Goal: Task Accomplishment & Management: Use online tool/utility

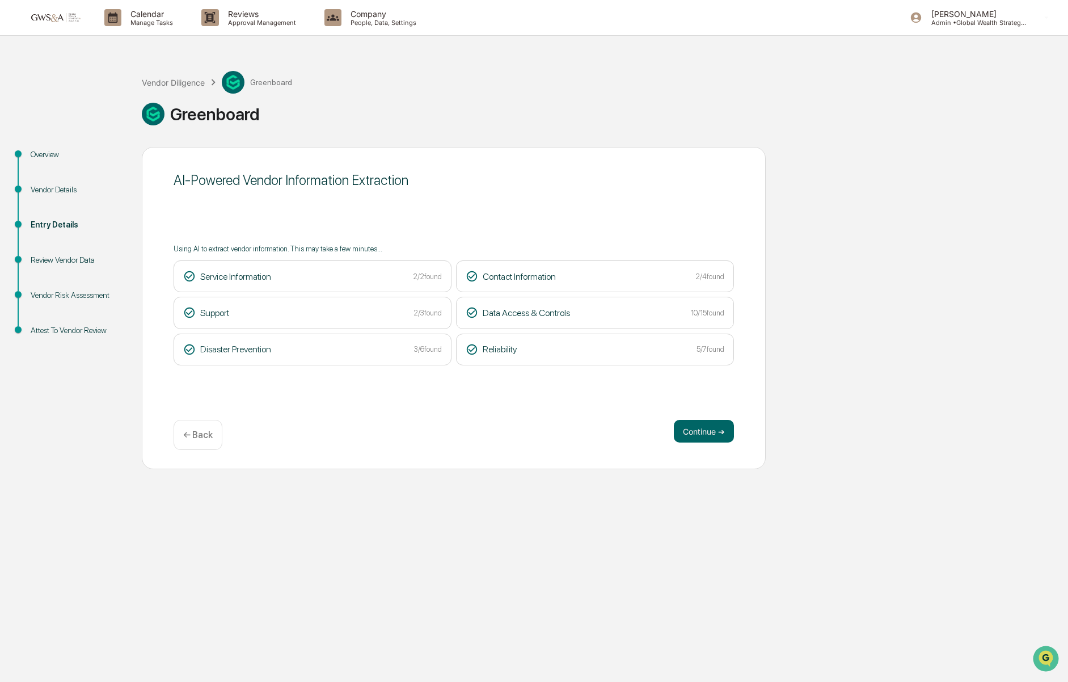
click at [186, 433] on p "← Back" at bounding box center [197, 434] width 29 height 11
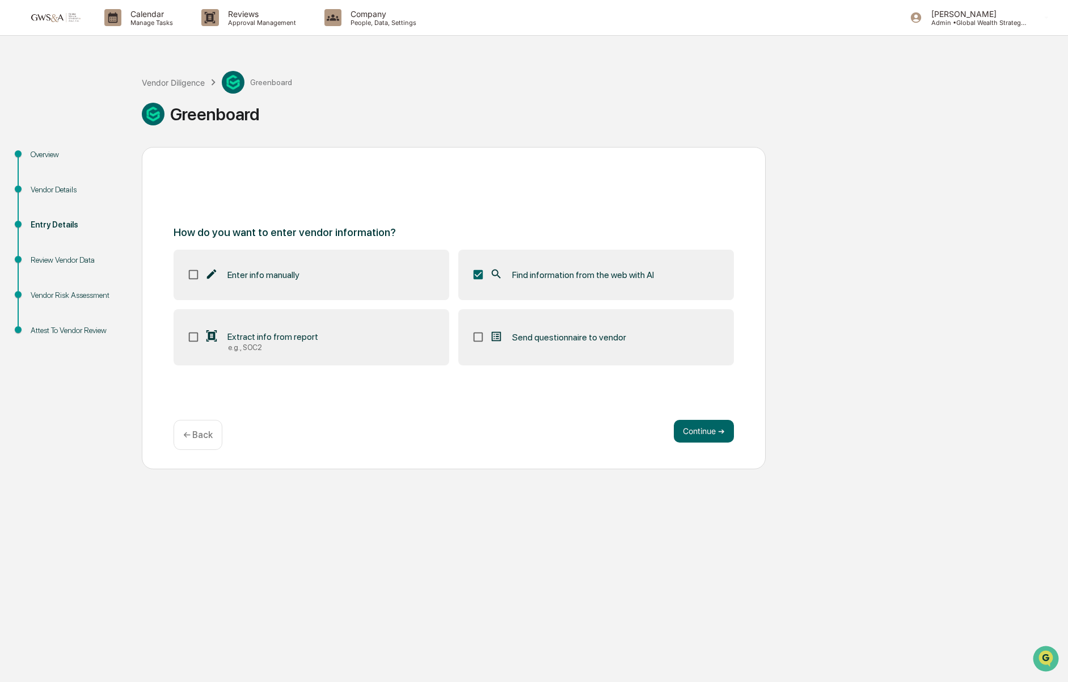
click at [265, 343] on div "e.g., SOC2" at bounding box center [273, 347] width 90 height 9
click at [690, 437] on button "Continue ➔" at bounding box center [704, 431] width 60 height 23
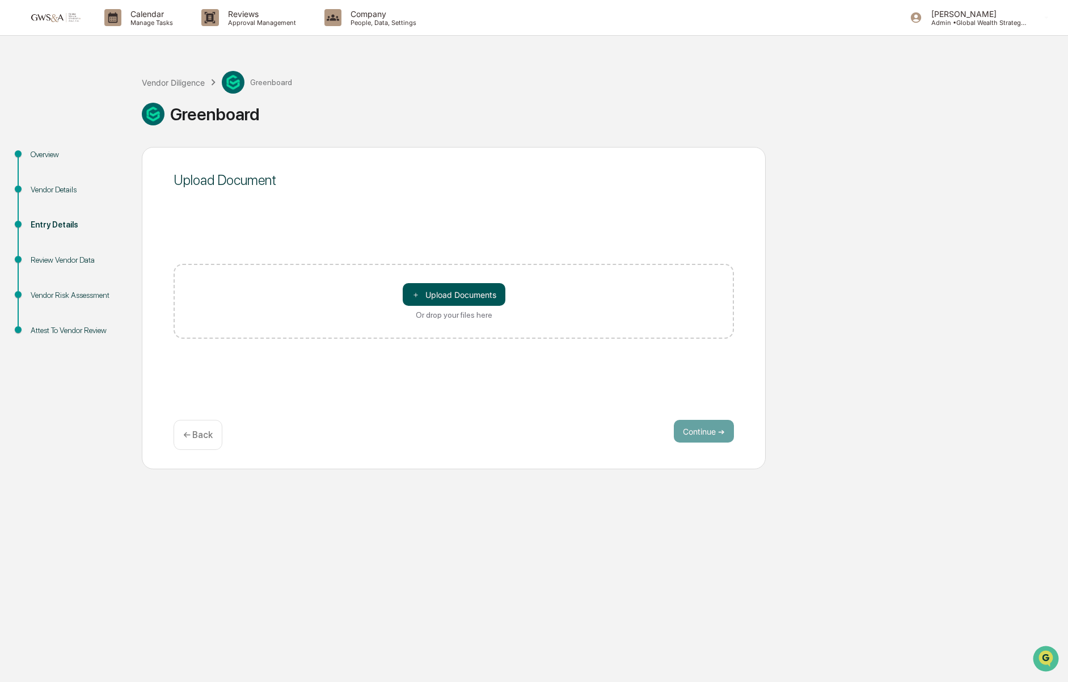
click at [445, 296] on button "＋ Upload Documents" at bounding box center [454, 294] width 103 height 23
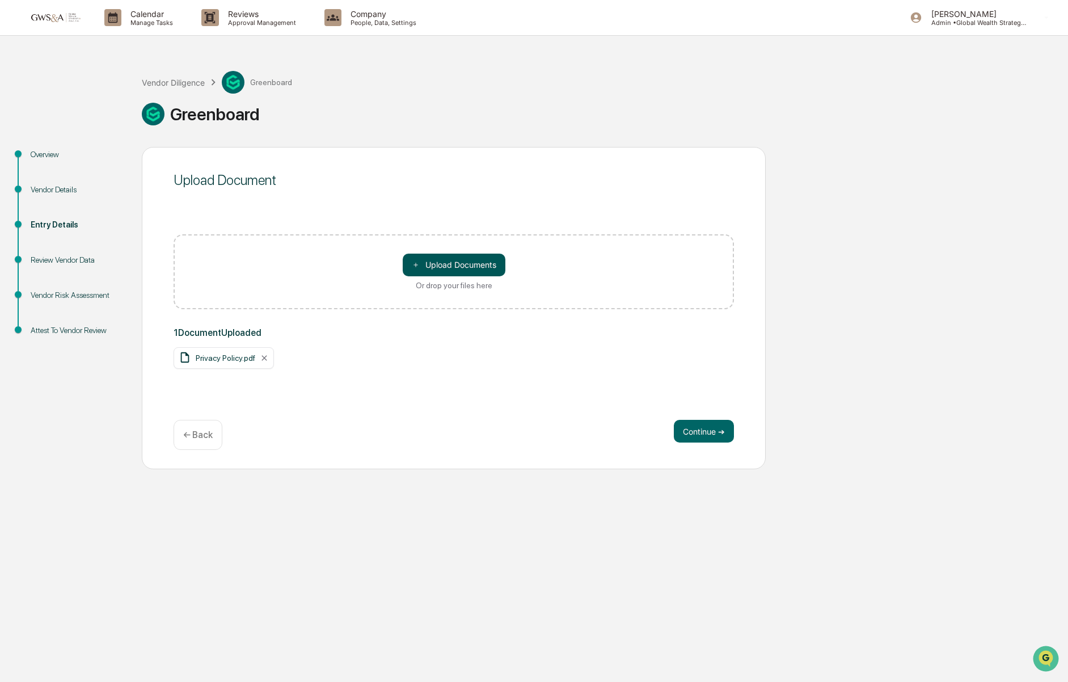
click at [446, 274] on button "＋ Upload Documents" at bounding box center [454, 265] width 103 height 23
click at [700, 435] on button "Continue ➔" at bounding box center [704, 431] width 60 height 23
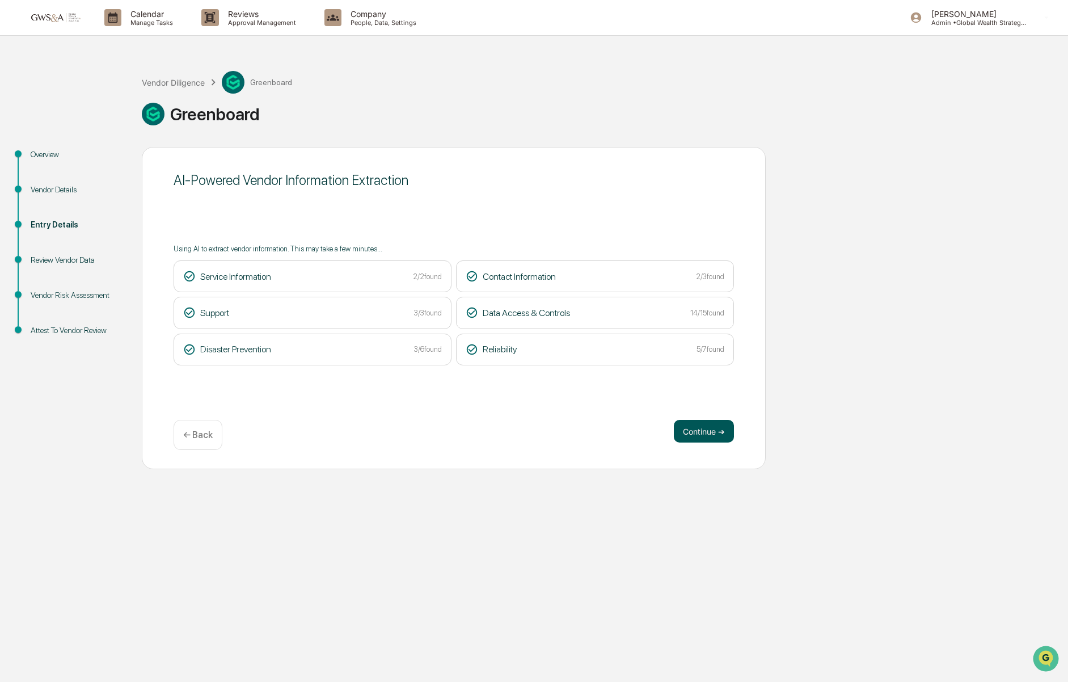
click at [705, 441] on button "Continue ➔" at bounding box center [704, 431] width 60 height 23
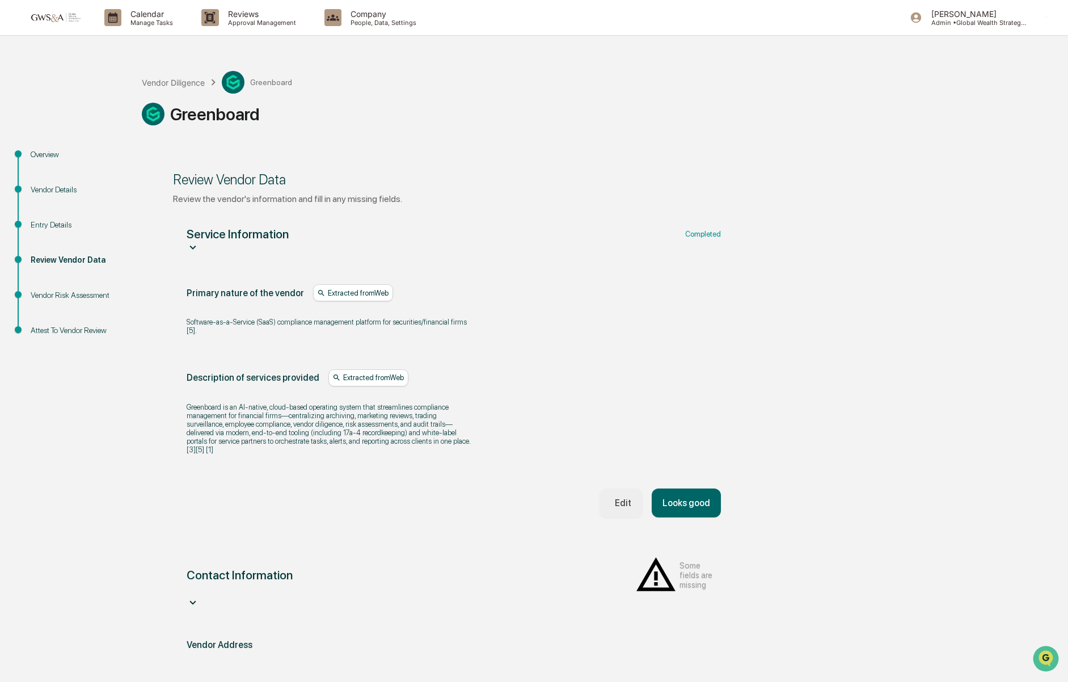
click at [682, 517] on button "Looks good" at bounding box center [686, 502] width 69 height 29
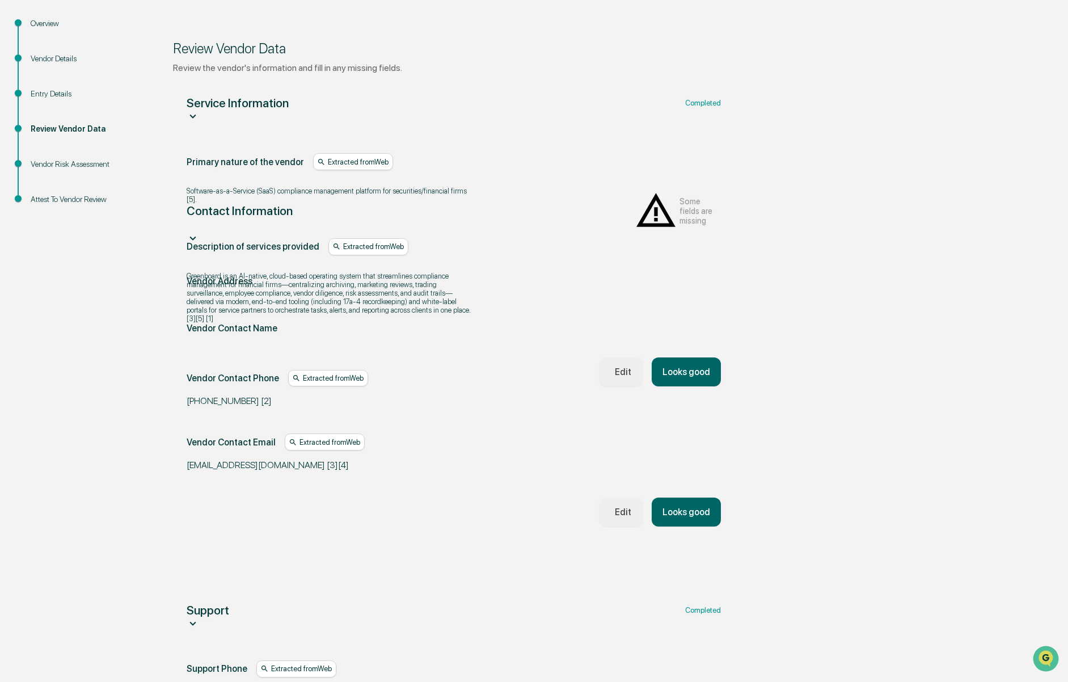
scroll to position [212, 0]
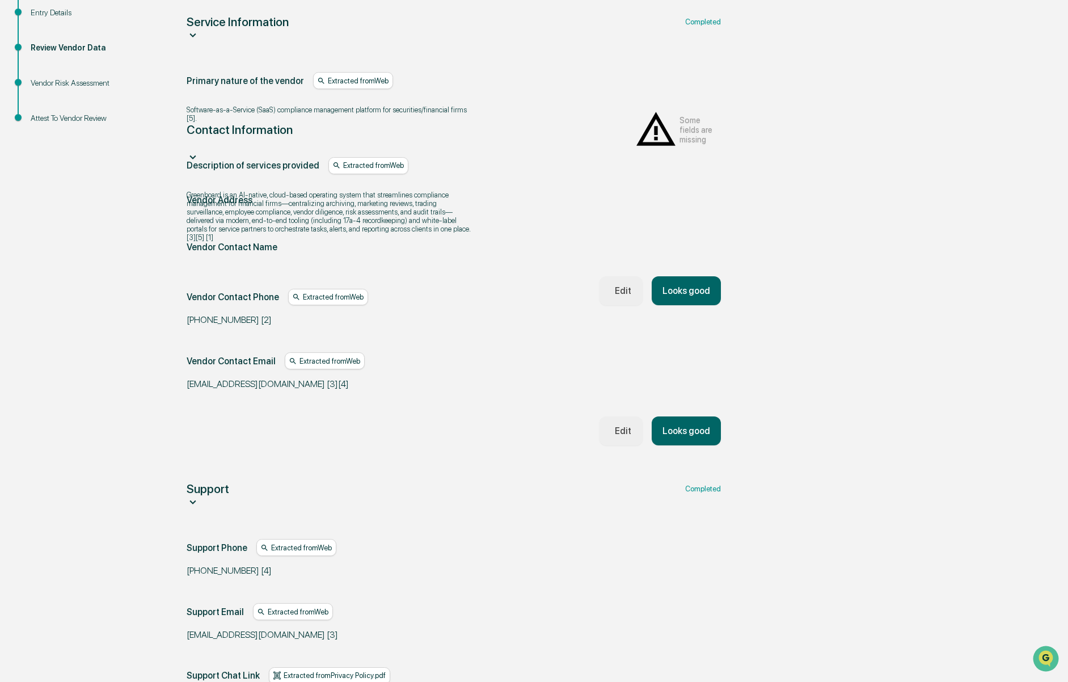
click at [703, 416] on button "Looks good" at bounding box center [686, 430] width 69 height 29
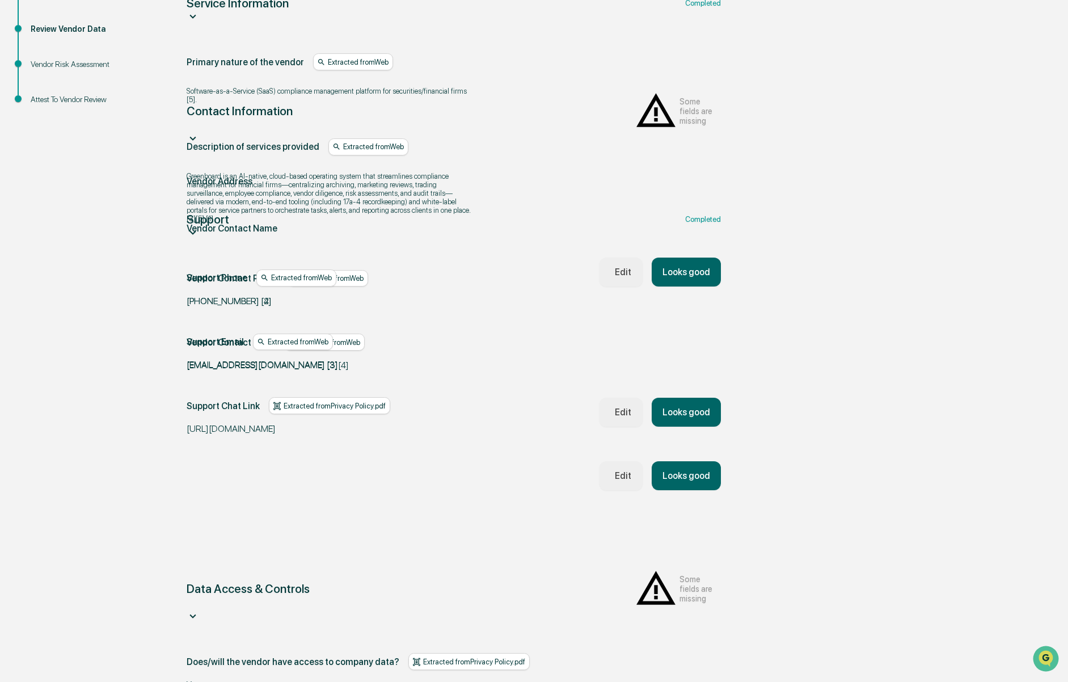
scroll to position [232, 0]
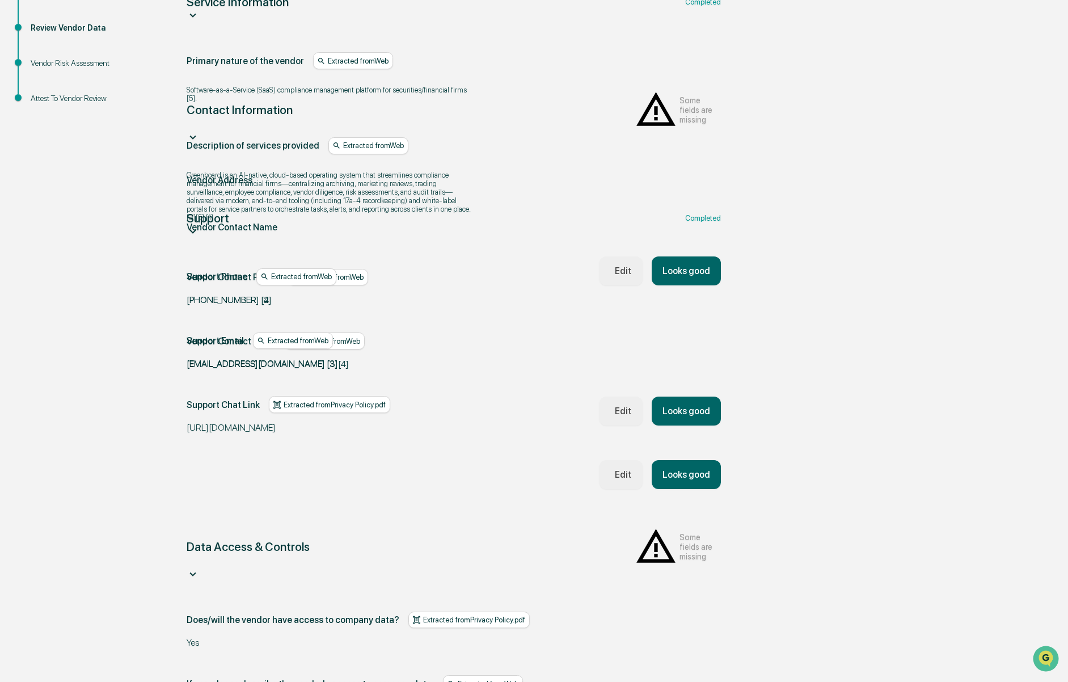
click at [694, 388] on div "Support Phone Extracted from Web [PHONE_NUMBER] [4] Support Email Extracted fro…" at bounding box center [454, 350] width 534 height 164
click at [692, 460] on button "Looks good" at bounding box center [686, 474] width 69 height 29
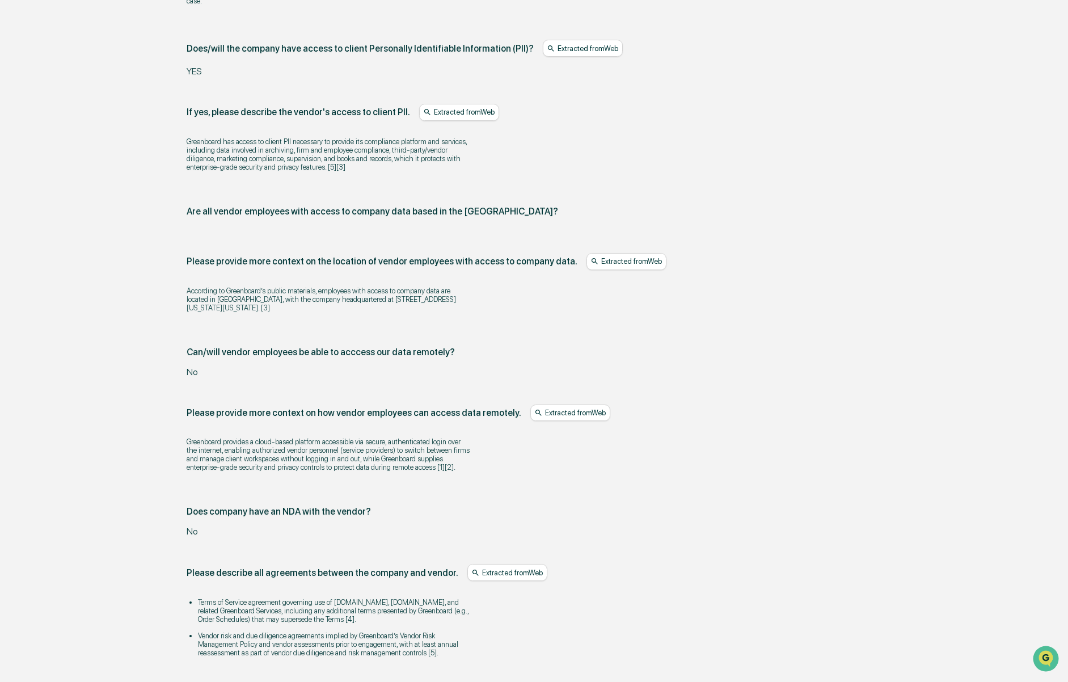
scroll to position [1304, 0]
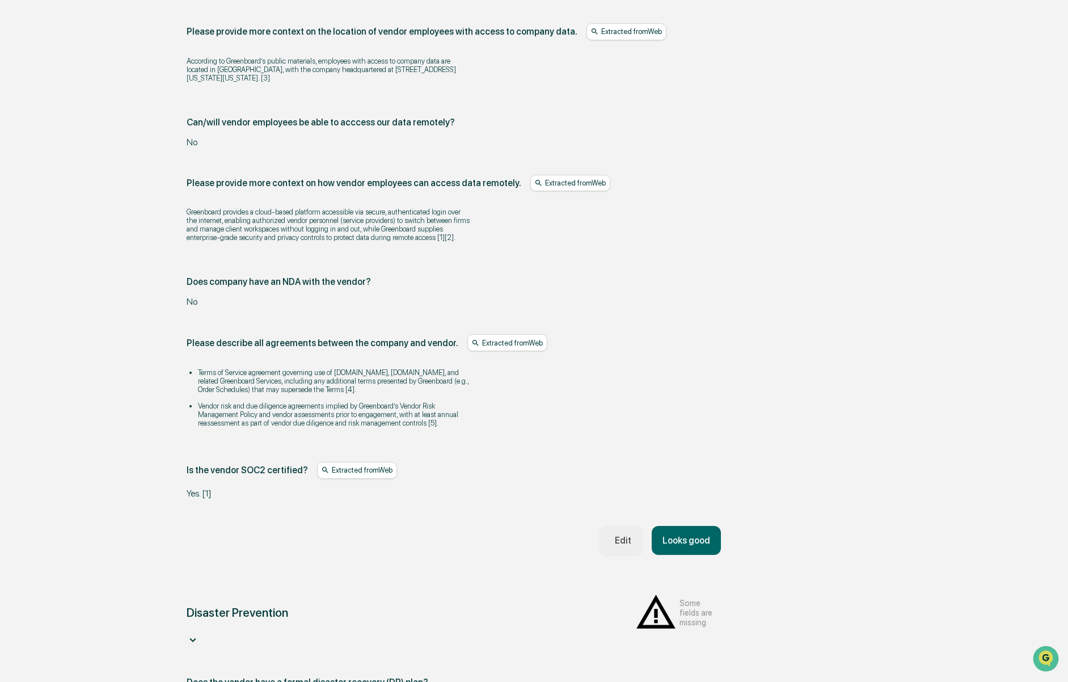
click at [622, 535] on div "Edit" at bounding box center [620, 540] width 21 height 11
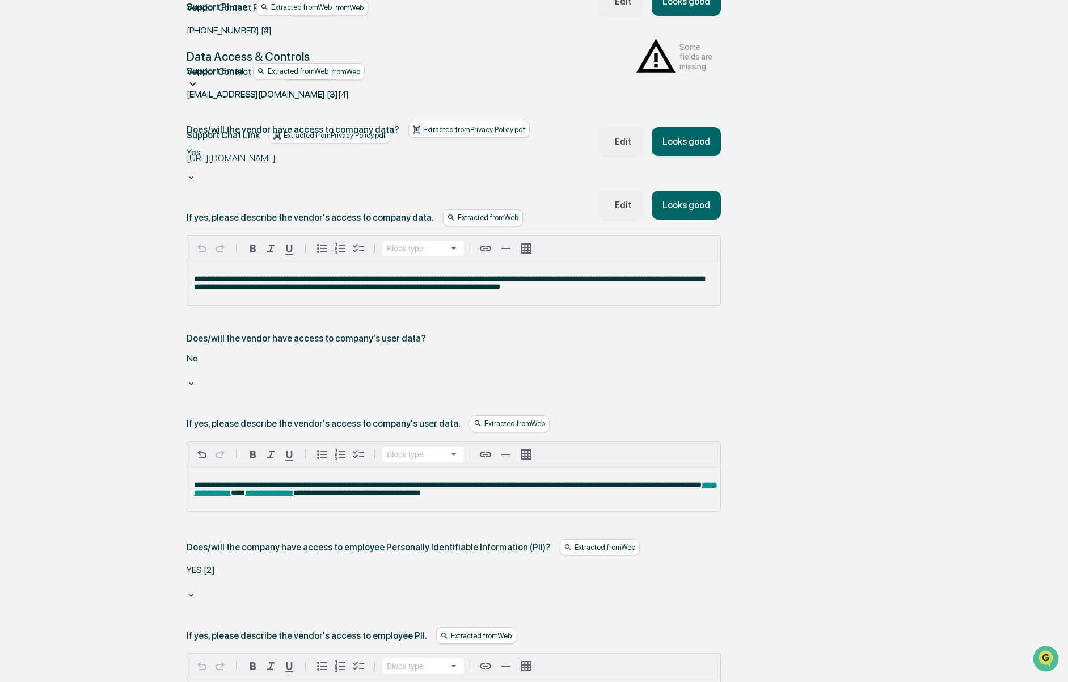
scroll to position [456, 0]
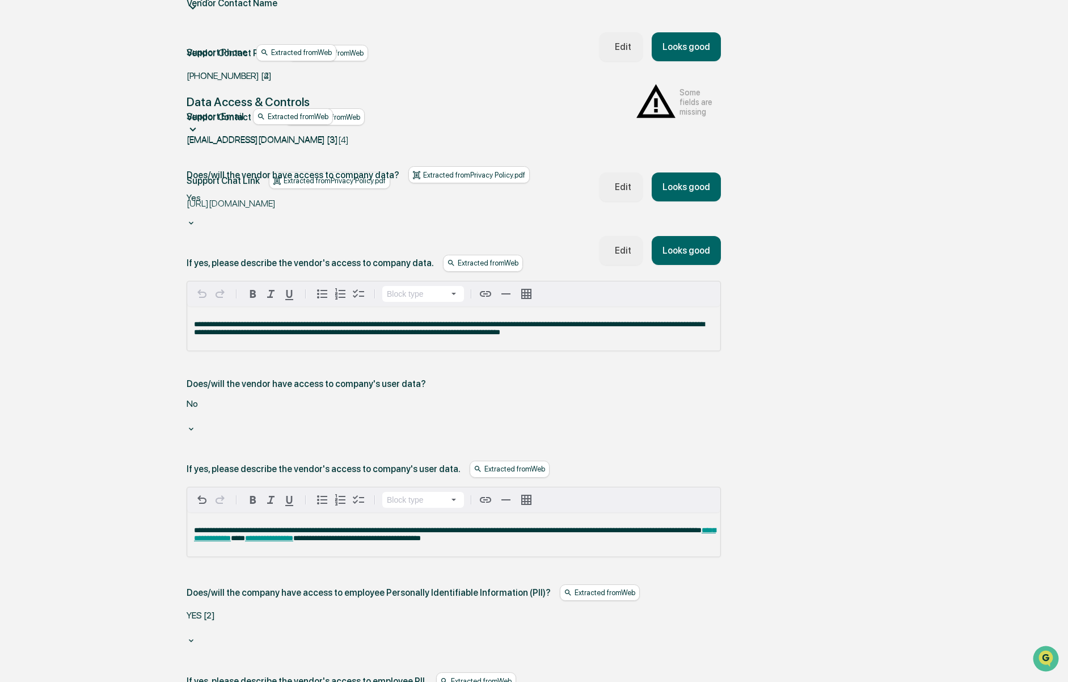
click at [189, 410] on div at bounding box center [189, 416] width 2 height 13
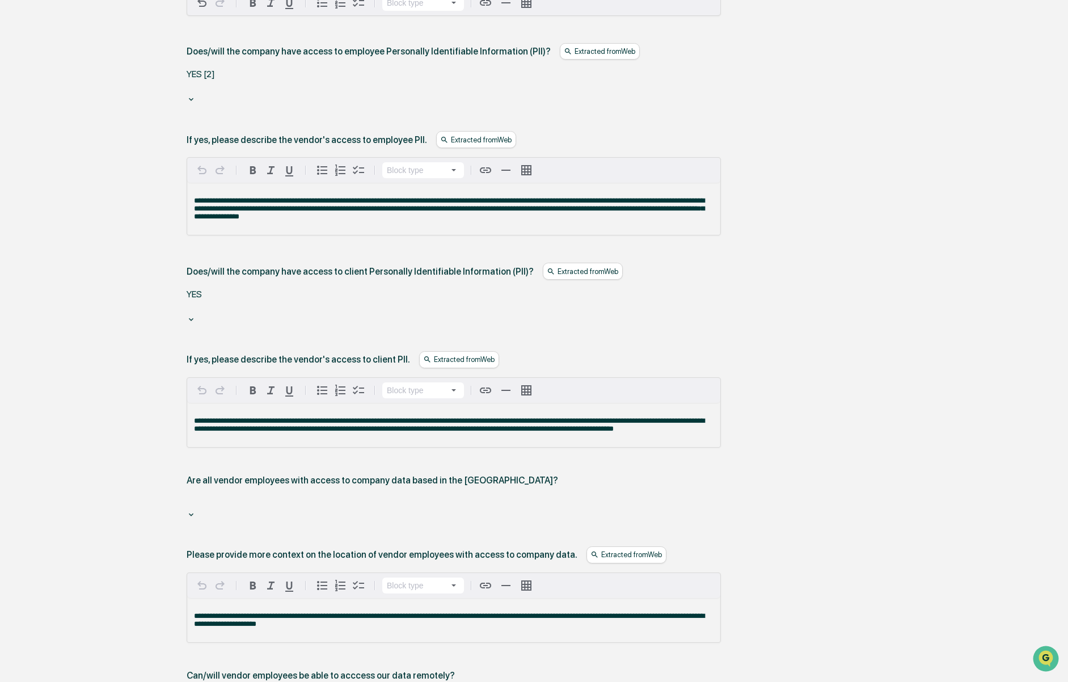
scroll to position [1014, 0]
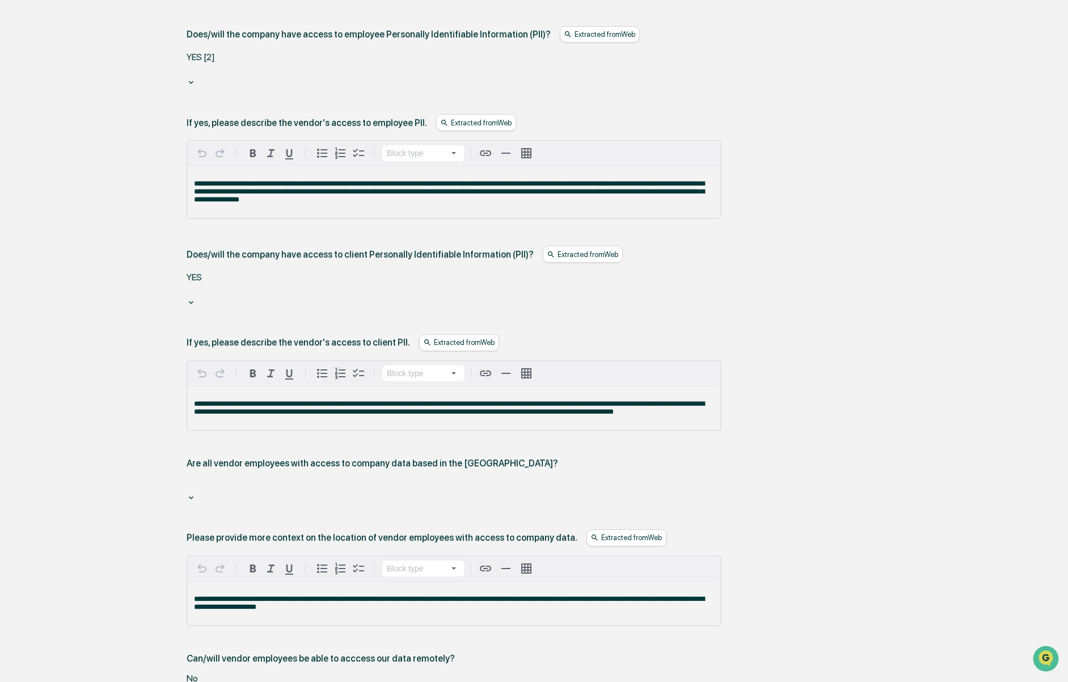
drag, startPoint x: 332, startPoint y: 310, endPoint x: 335, endPoint y: 320, distance: 10.6
click at [189, 479] on div at bounding box center [189, 485] width 2 height 13
drag, startPoint x: 291, startPoint y: 365, endPoint x: 318, endPoint y: 355, distance: 28.8
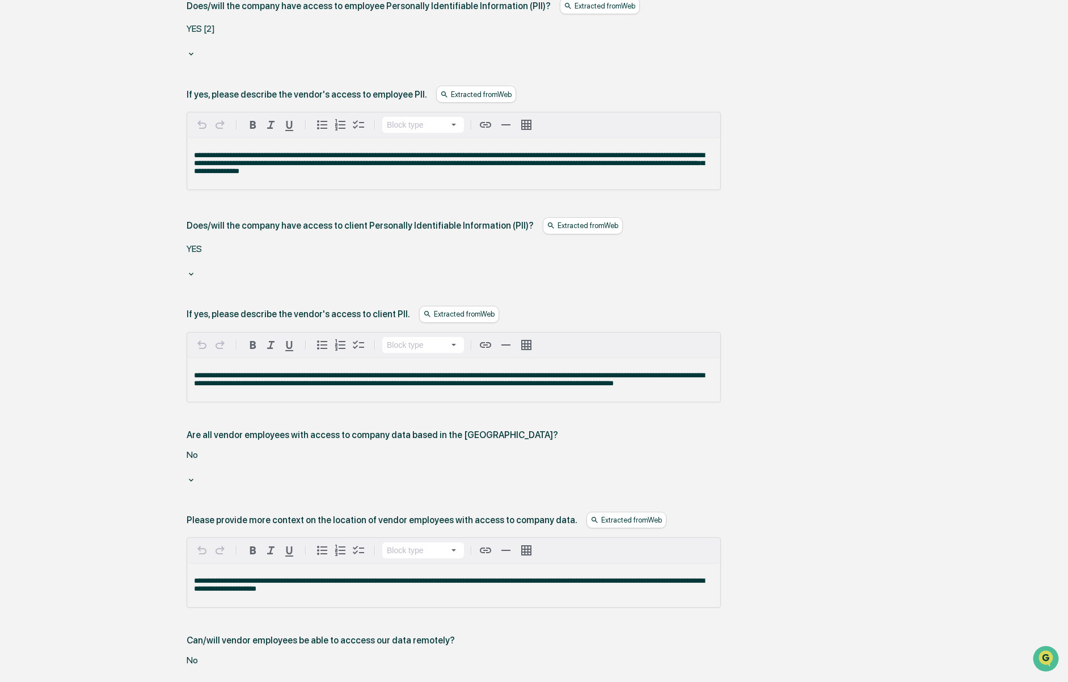
scroll to position [1325, 0]
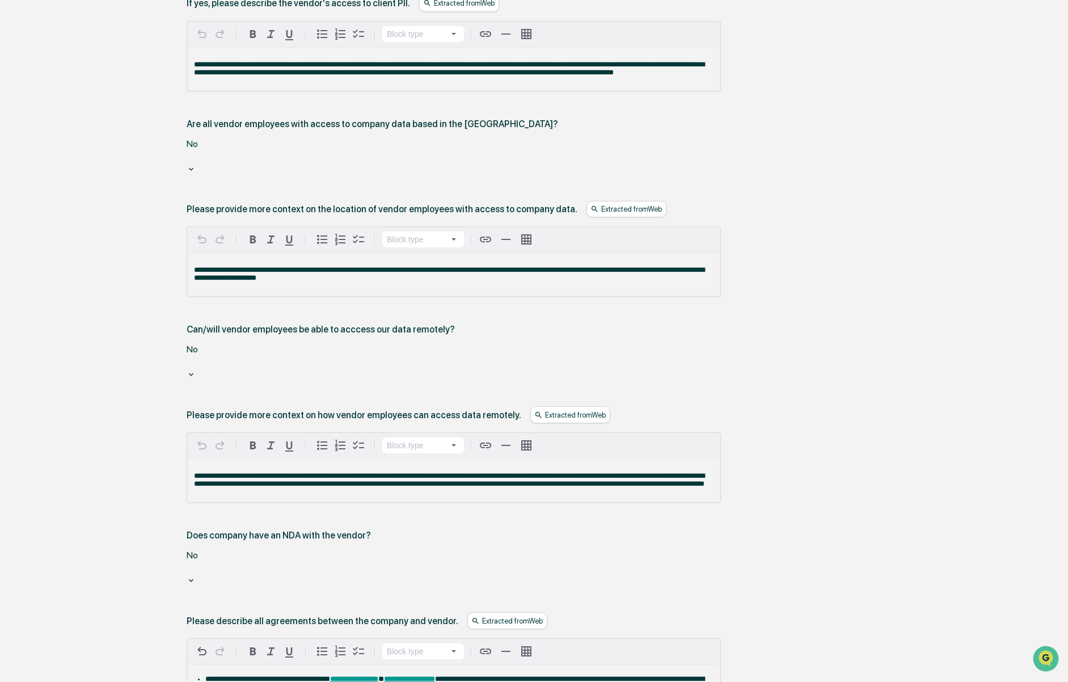
click at [189, 562] on div at bounding box center [189, 568] width 2 height 13
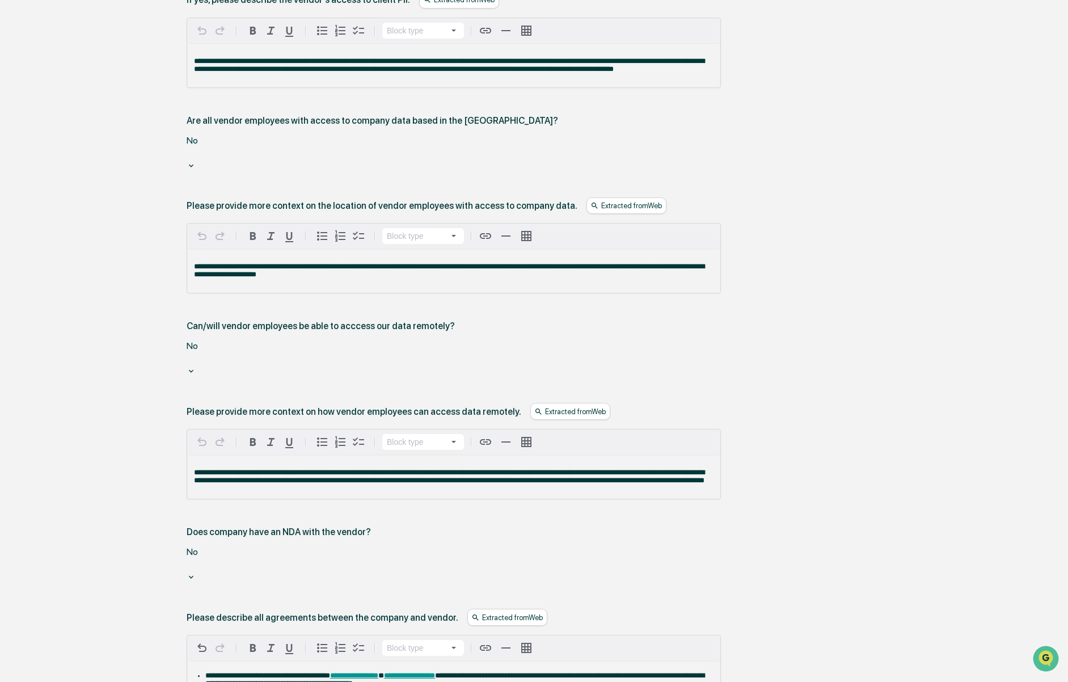
click at [189, 558] on div at bounding box center [189, 564] width 2 height 13
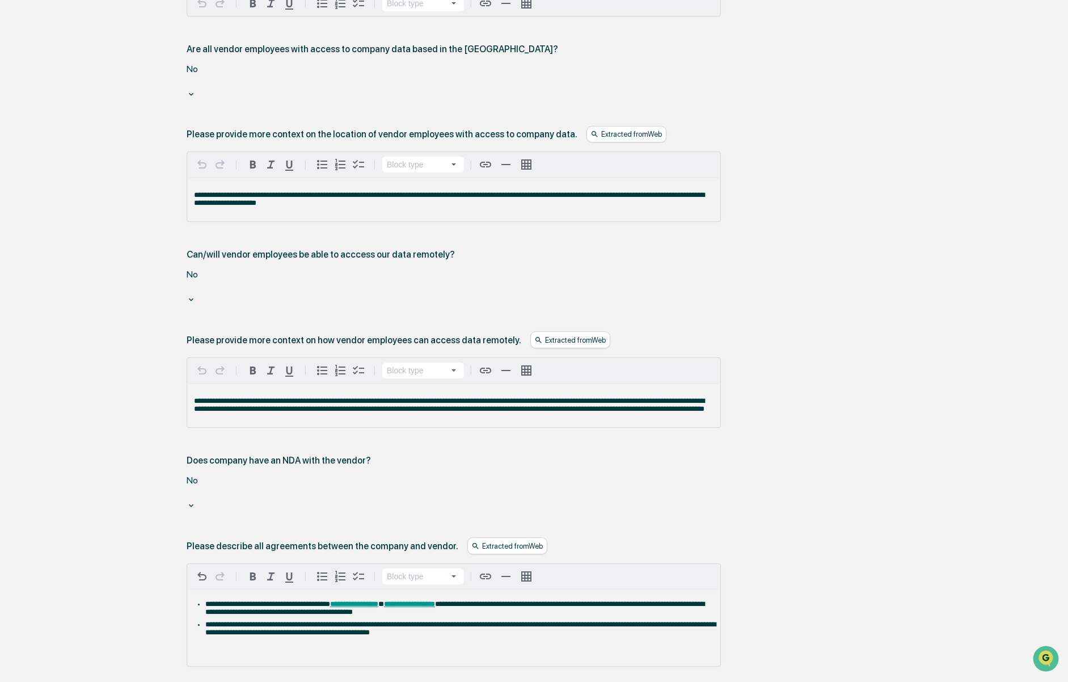
scroll to position [1410, 0]
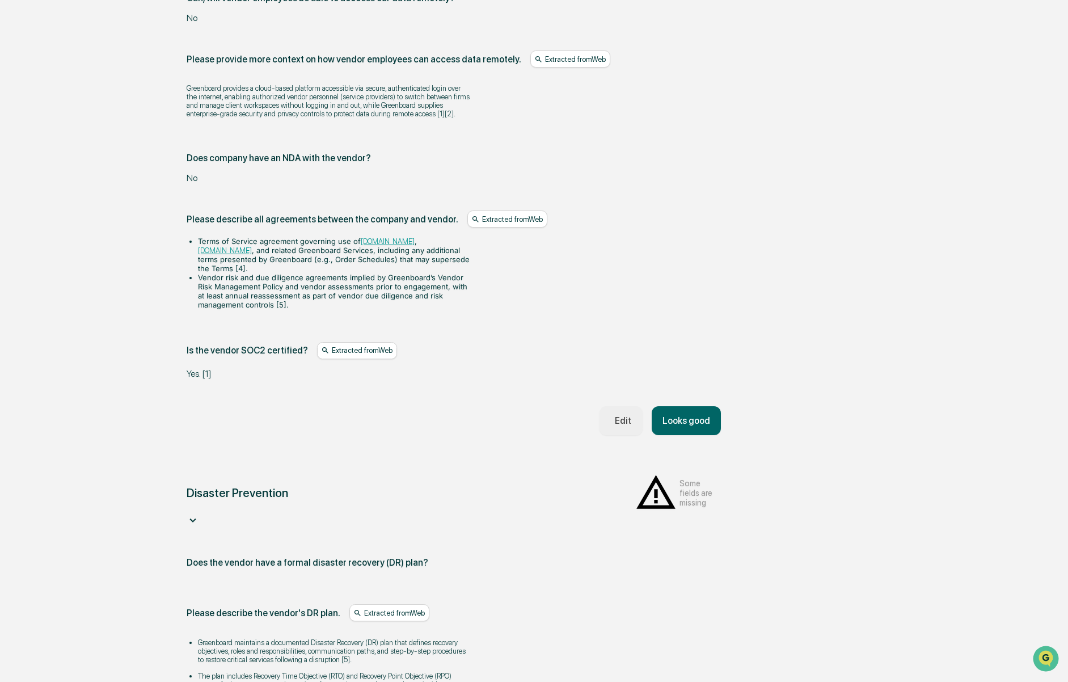
scroll to position [1298, 0]
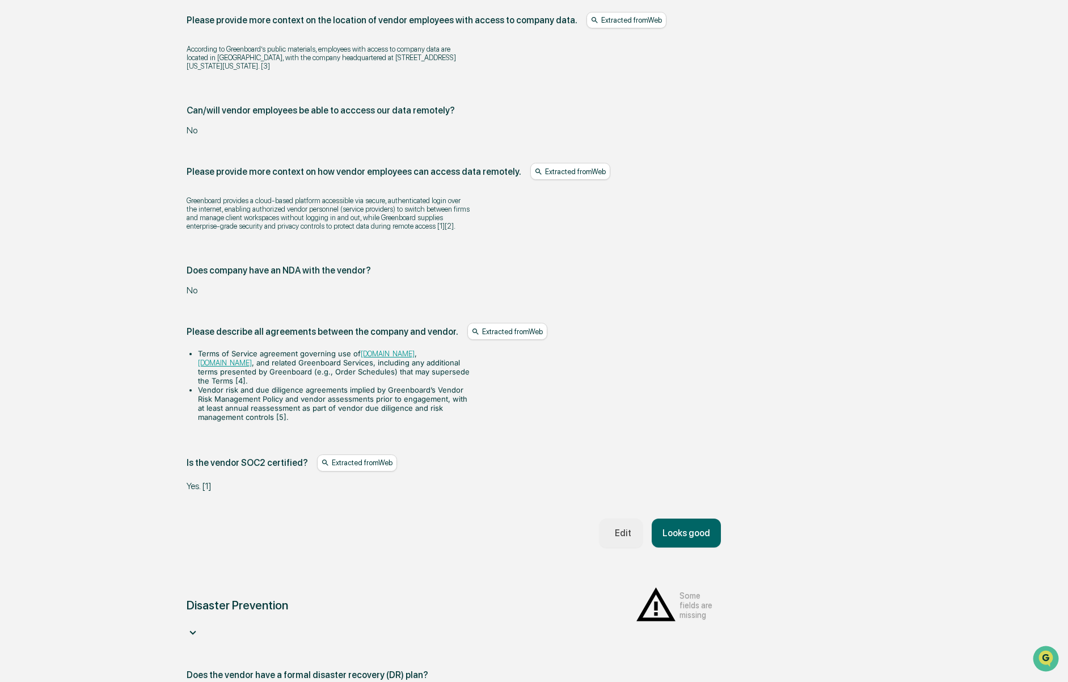
click at [688, 518] on button "Looks good" at bounding box center [686, 532] width 69 height 29
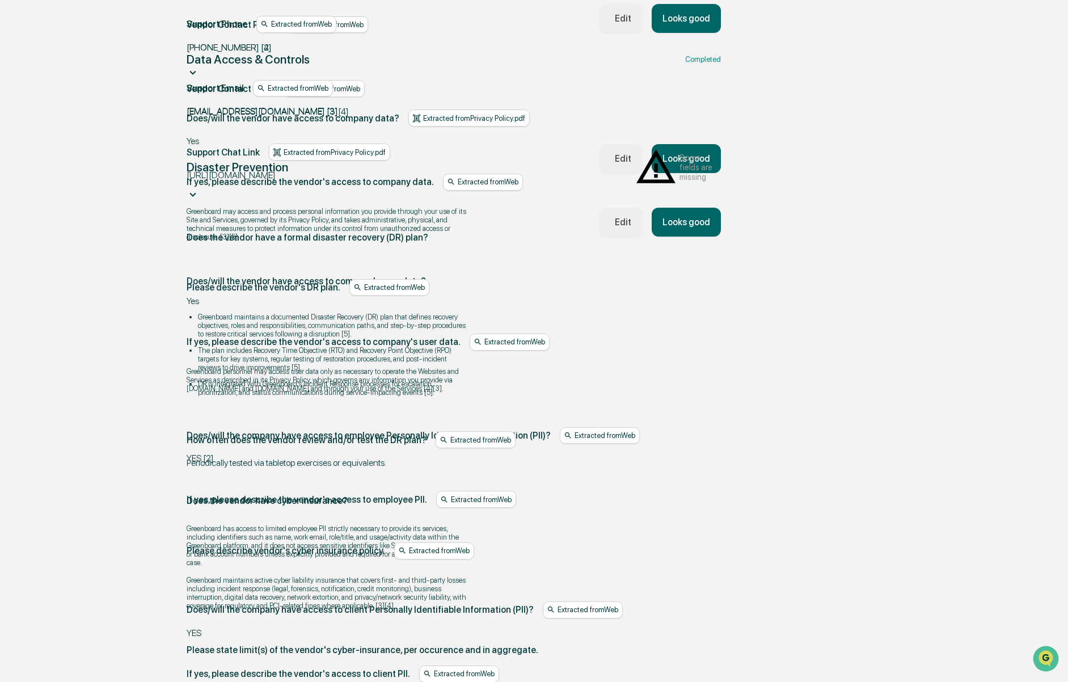
scroll to position [403, 0]
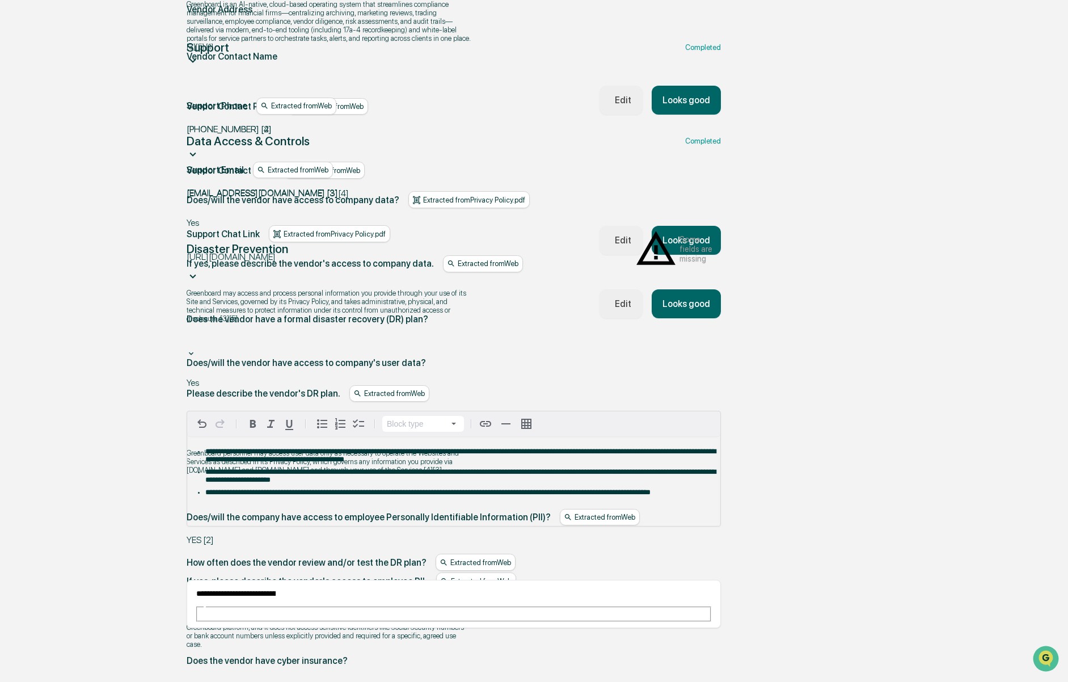
click at [189, 335] on div at bounding box center [189, 341] width 2 height 13
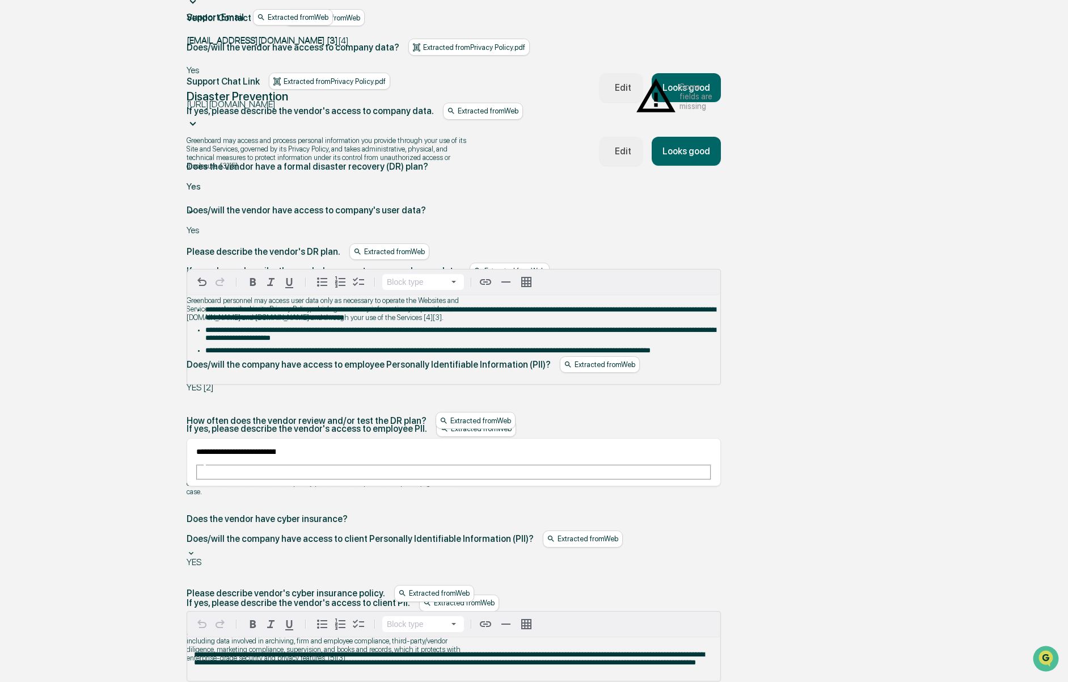
scroll to position [559, 0]
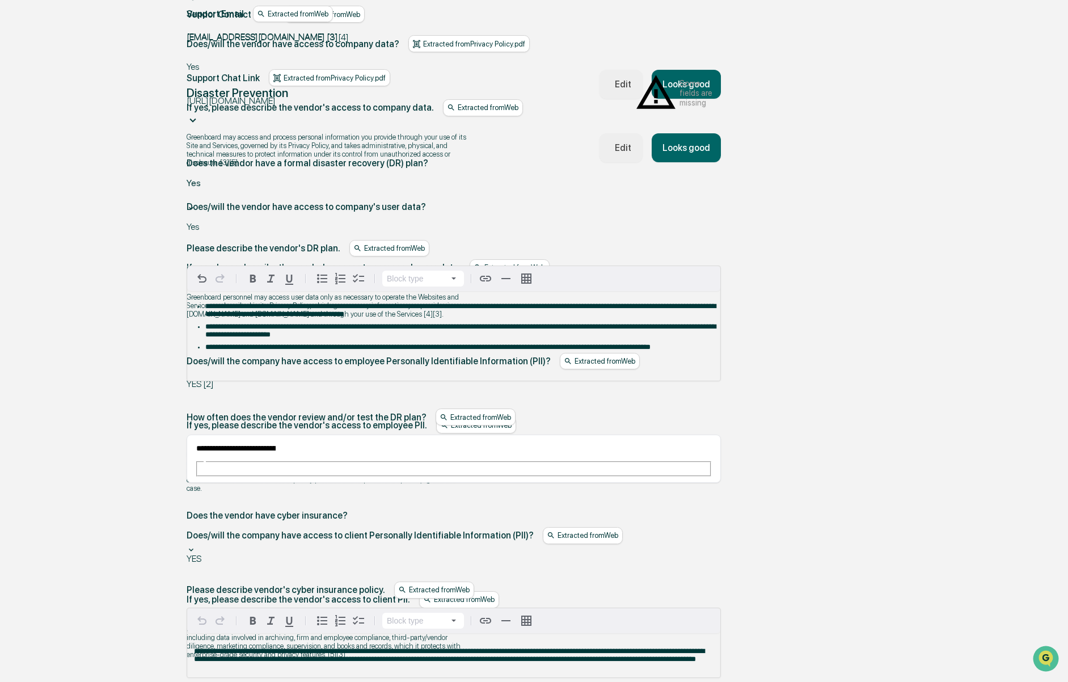
click at [189, 531] on div at bounding box center [189, 537] width 2 height 13
drag, startPoint x: 286, startPoint y: 376, endPoint x: 309, endPoint y: 378, distance: 22.8
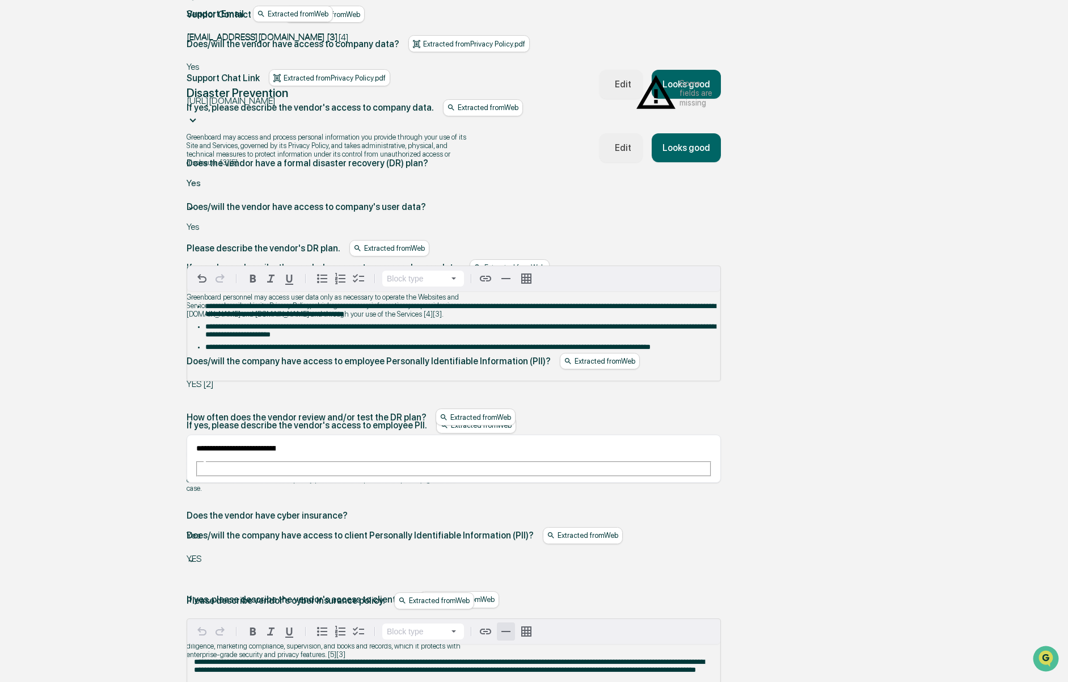
scroll to position [660, 0]
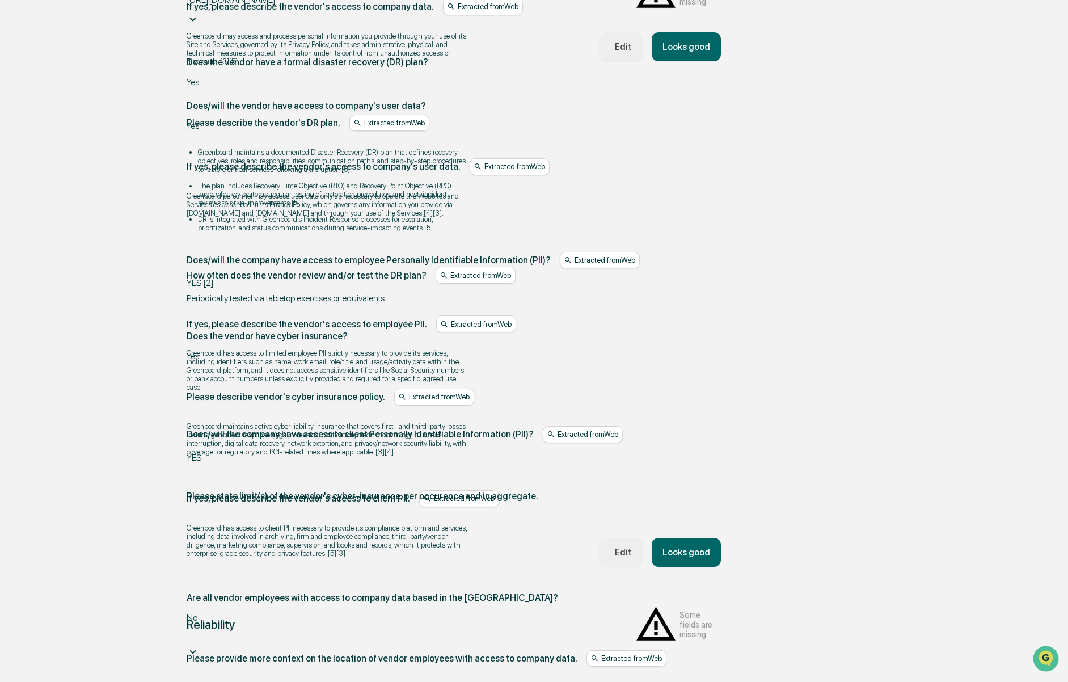
scroll to position [534, 0]
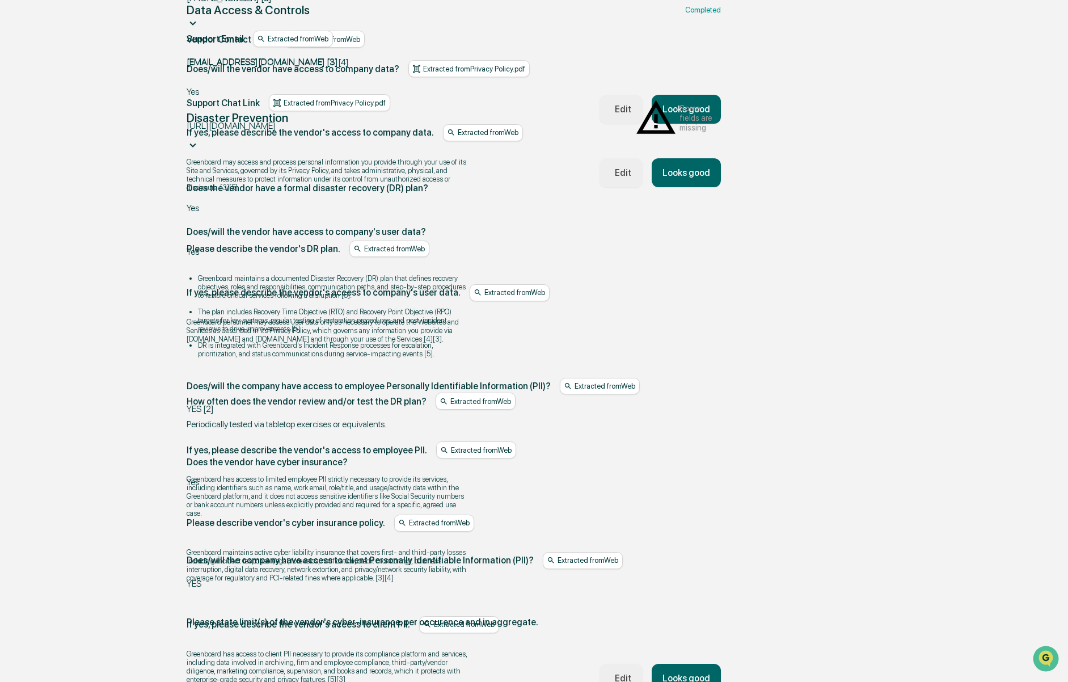
click at [690, 664] on button "Looks good" at bounding box center [686, 678] width 69 height 29
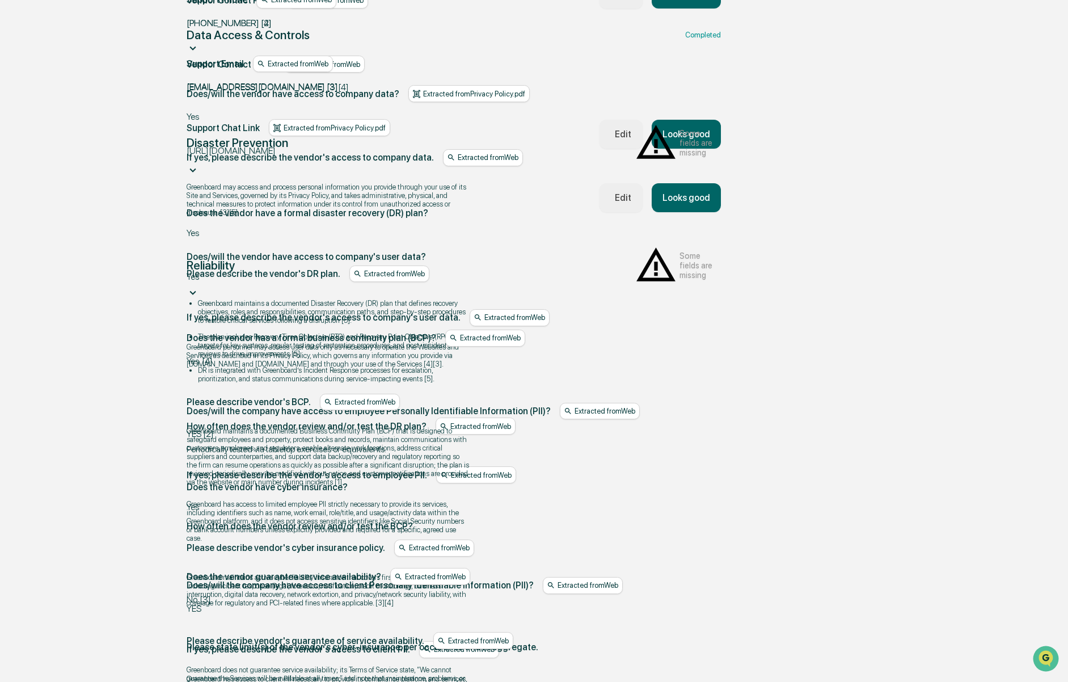
scroll to position [611, 0]
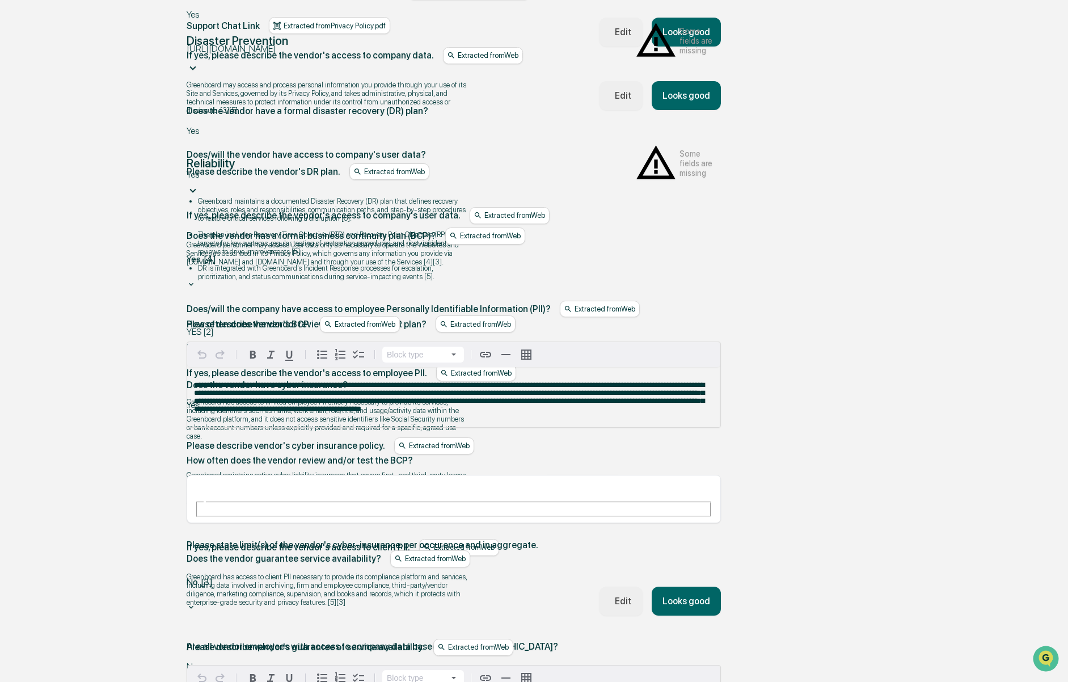
click at [258, 481] on input "text" at bounding box center [236, 488] width 82 height 15
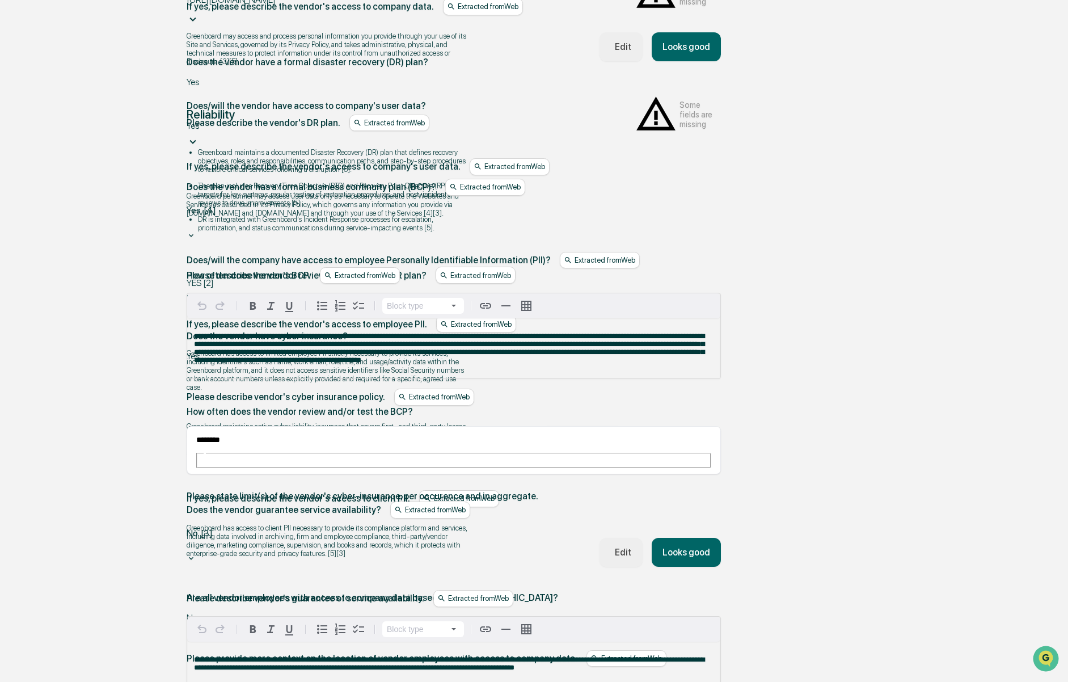
scroll to position [680, 0]
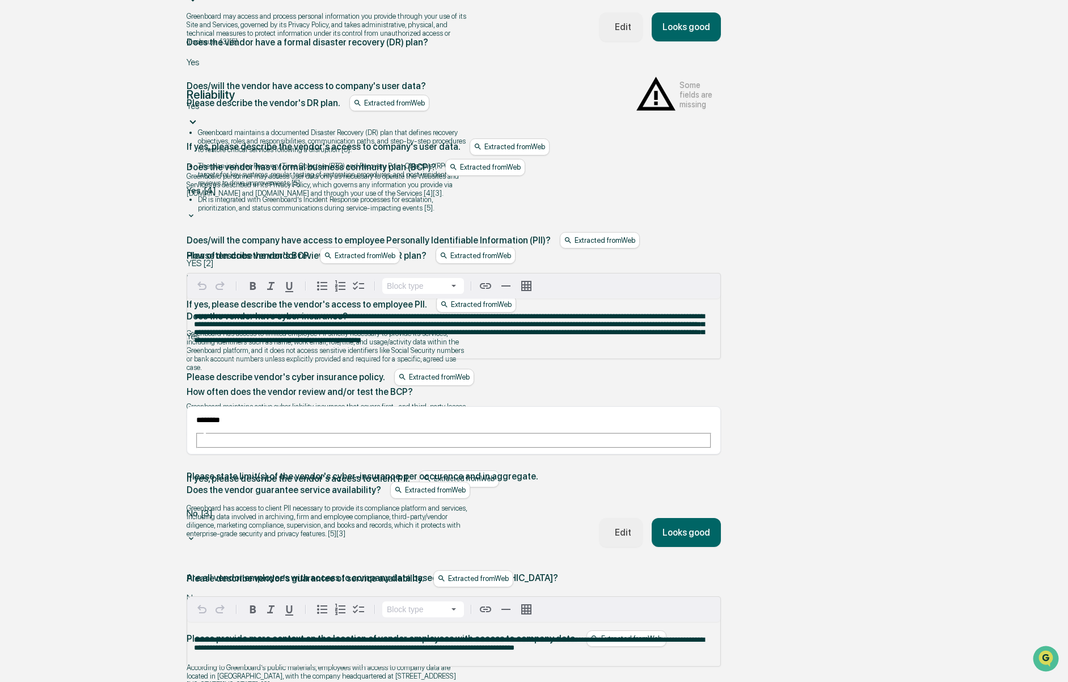
type input "********"
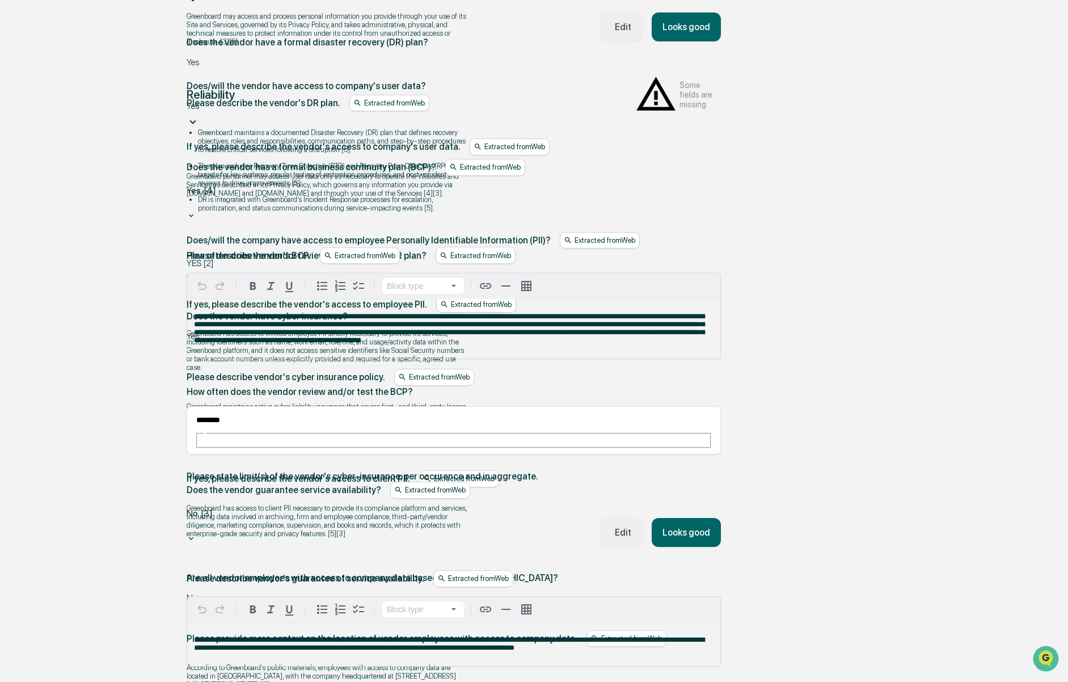
scroll to position [742, 0]
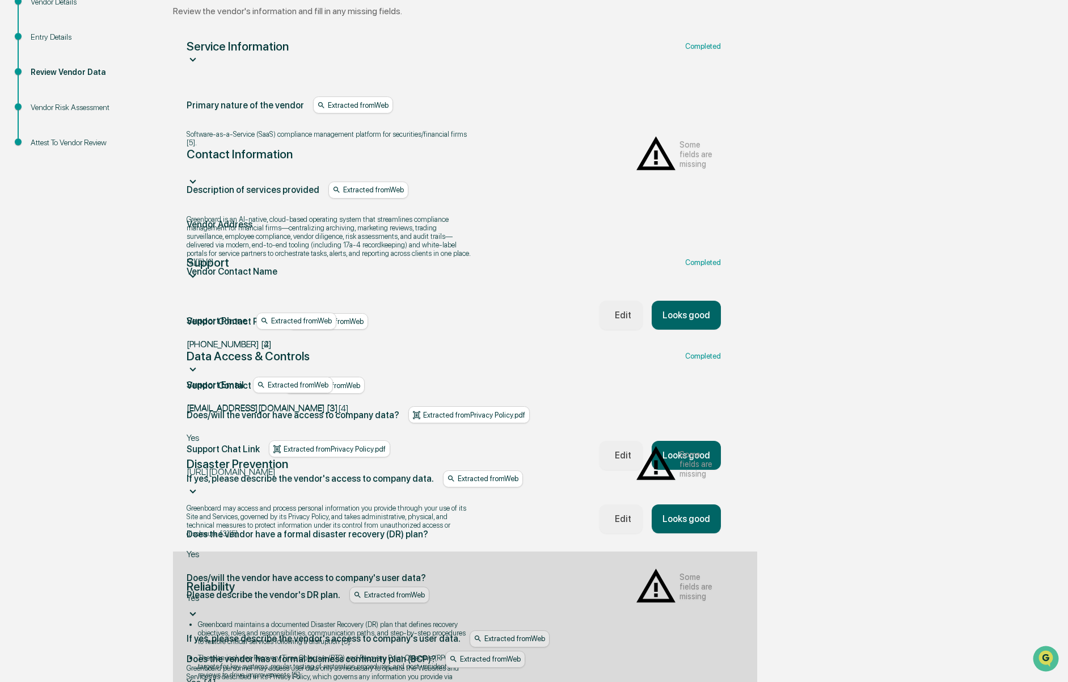
scroll to position [580, 0]
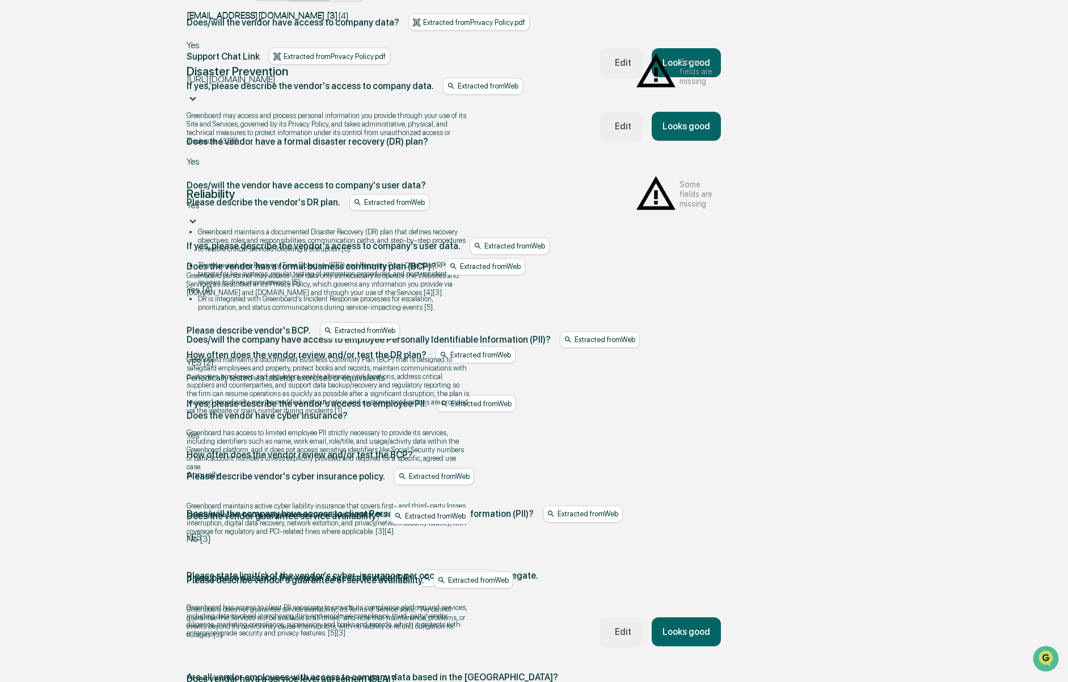
drag, startPoint x: 686, startPoint y: 602, endPoint x: 694, endPoint y: 610, distance: 10.8
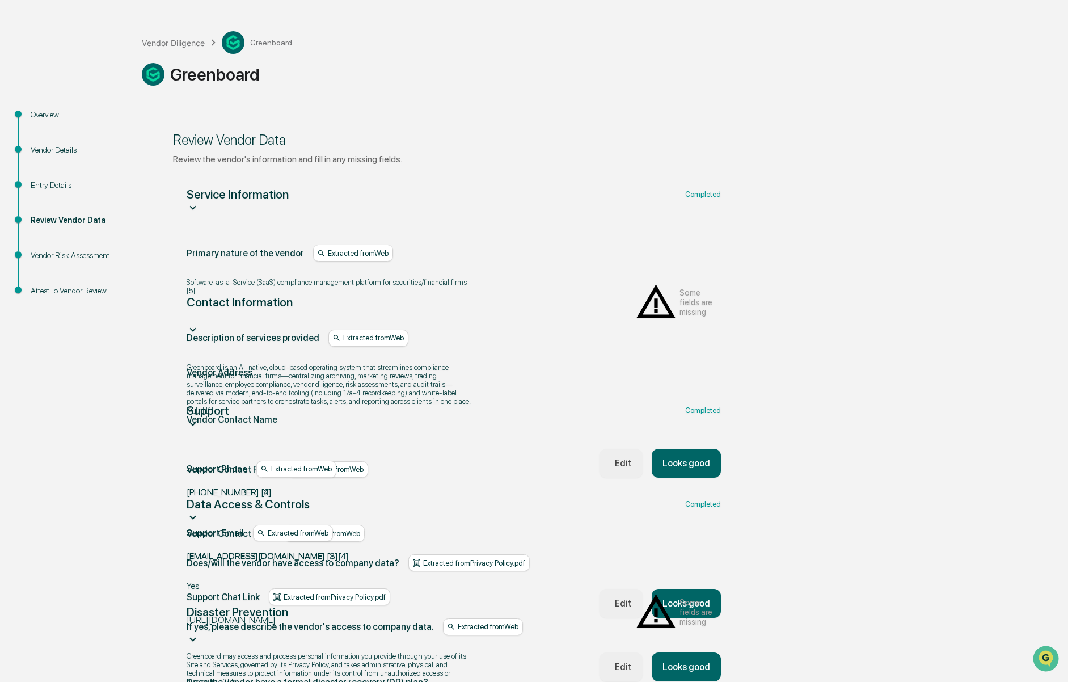
scroll to position [0, 0]
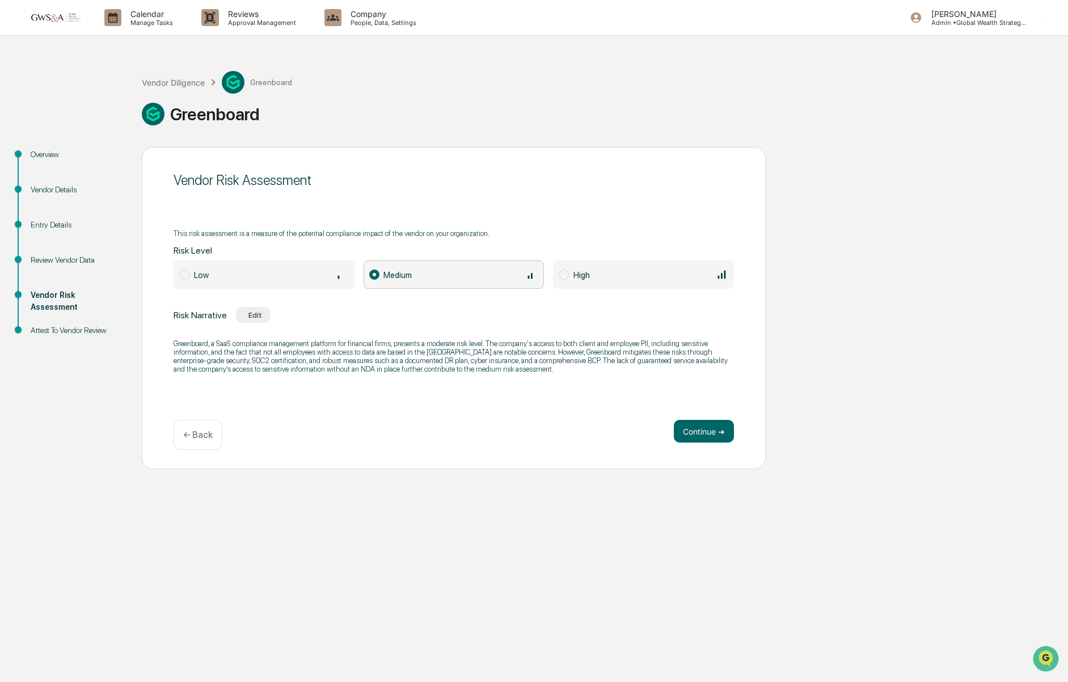
click at [301, 272] on div "Low" at bounding box center [271, 274] width 154 height 12
click at [721, 422] on button "Continue ➔" at bounding box center [704, 431] width 60 height 23
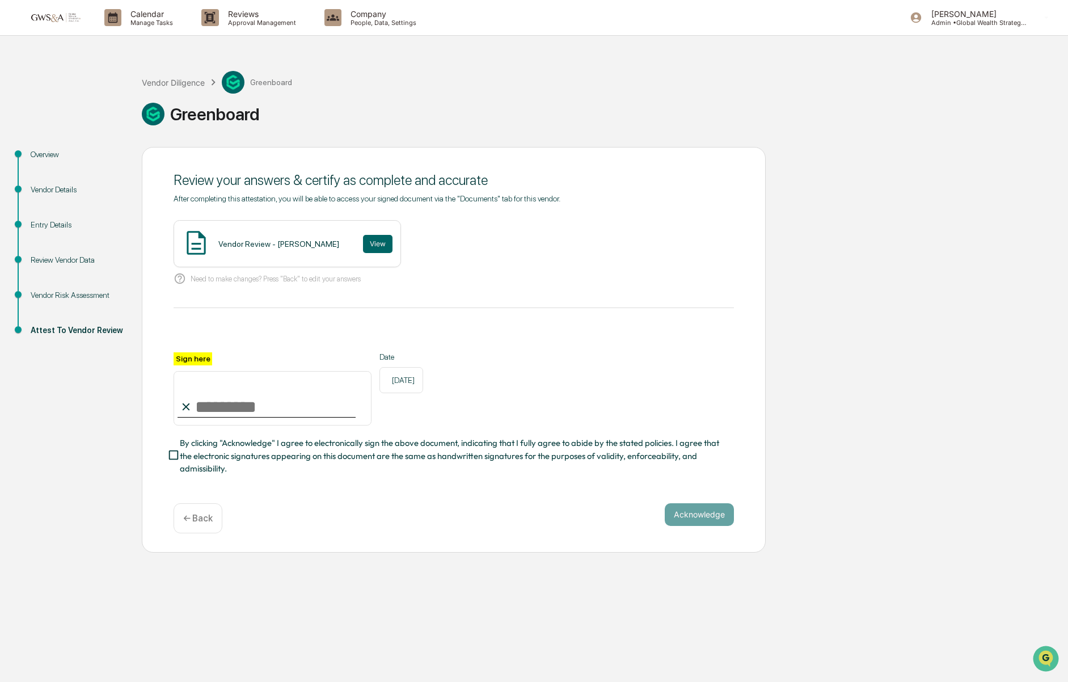
drag, startPoint x: 238, startPoint y: 394, endPoint x: 262, endPoint y: 409, distance: 28.8
click at [238, 394] on input "Sign here" at bounding box center [273, 398] width 198 height 54
type input "**********"
click at [393, 250] on button "View" at bounding box center [377, 244] width 29 height 18
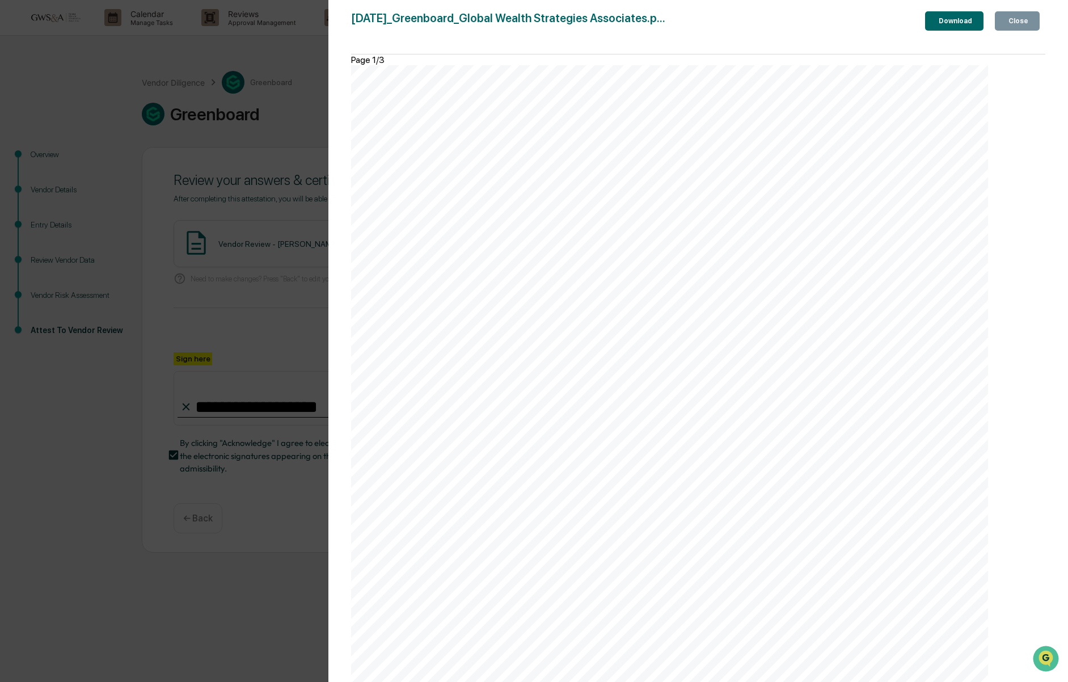
click at [1019, 25] on div "Close" at bounding box center [1017, 21] width 22 height 8
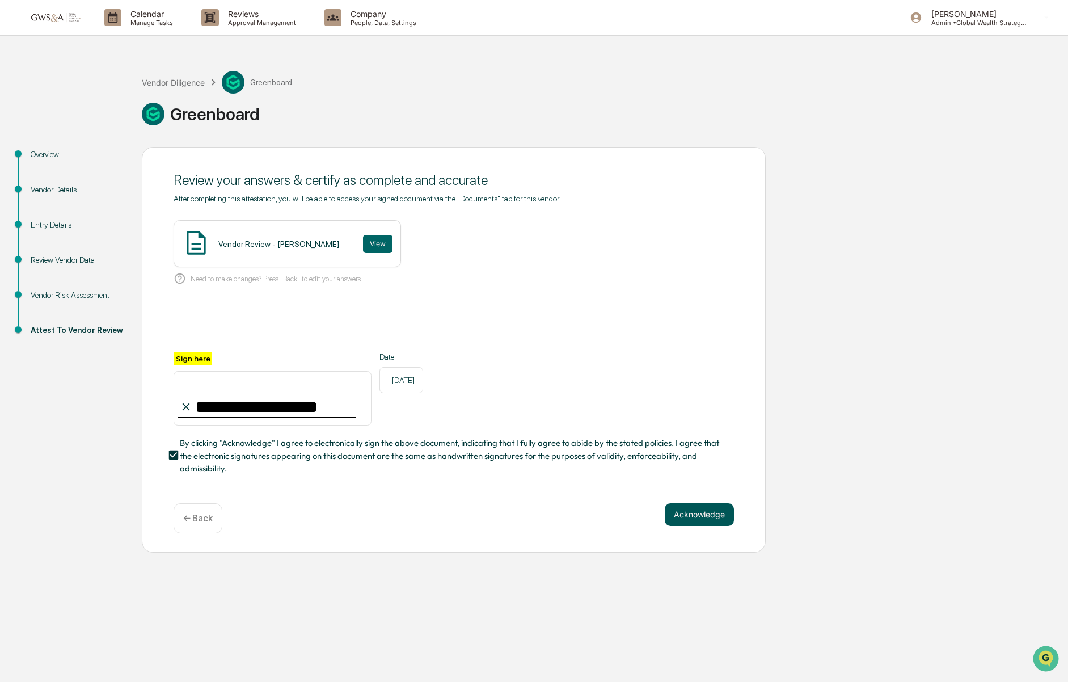
click at [701, 513] on button "Acknowledge" at bounding box center [699, 514] width 69 height 23
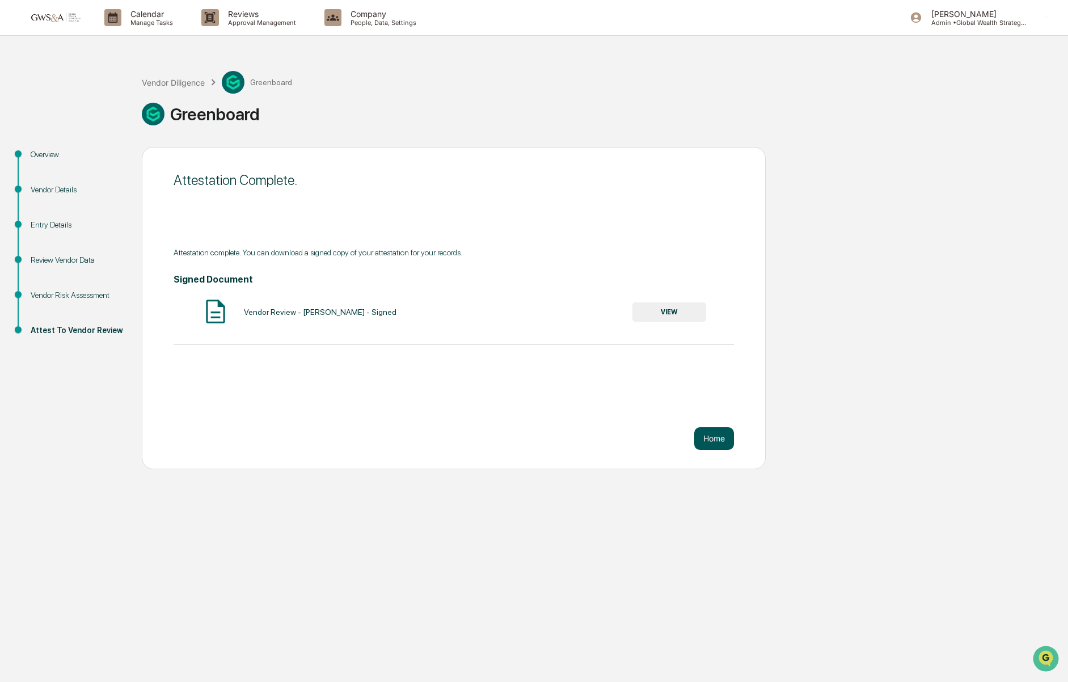
click at [714, 437] on button "Home" at bounding box center [714, 438] width 40 height 23
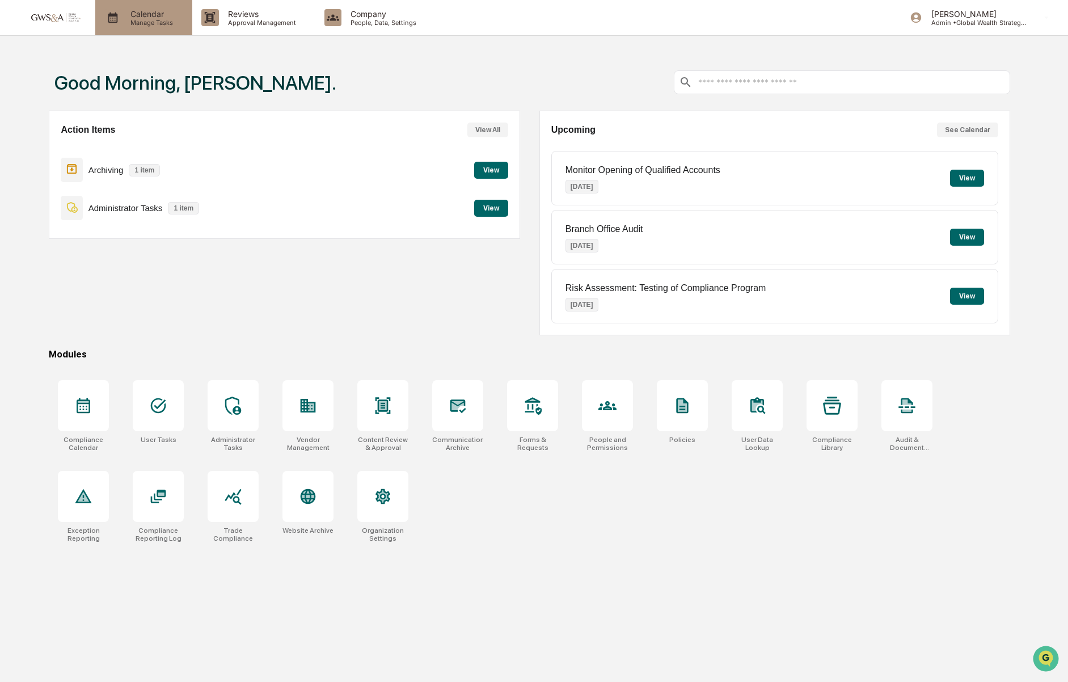
click at [133, 23] on p "Manage Tasks" at bounding box center [149, 23] width 57 height 8
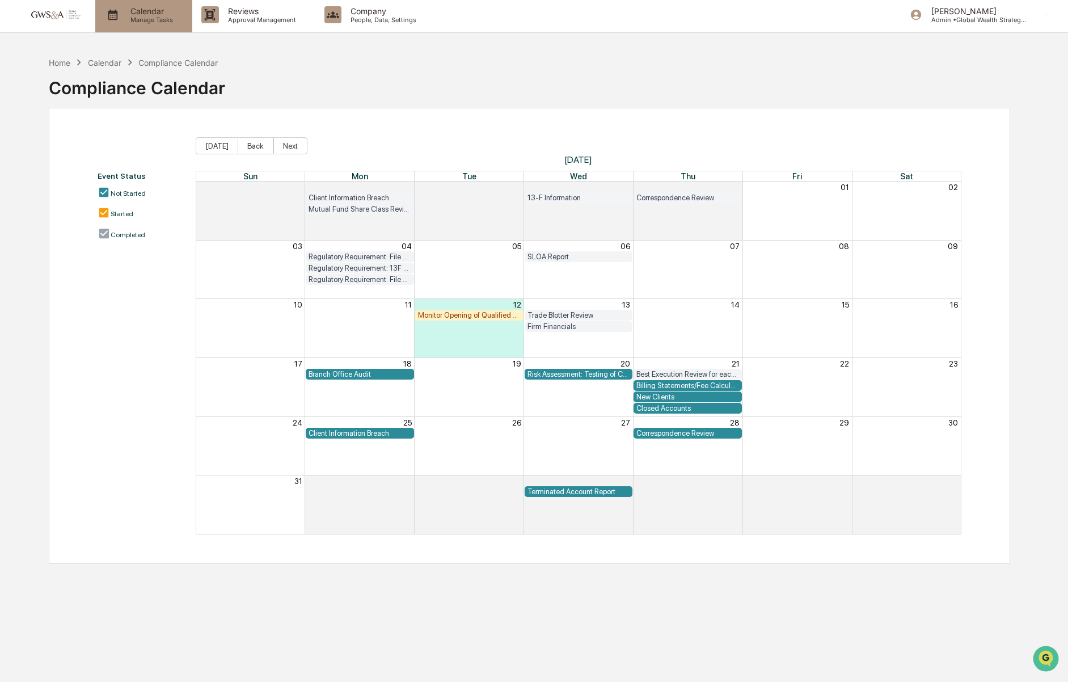
scroll to position [5, 0]
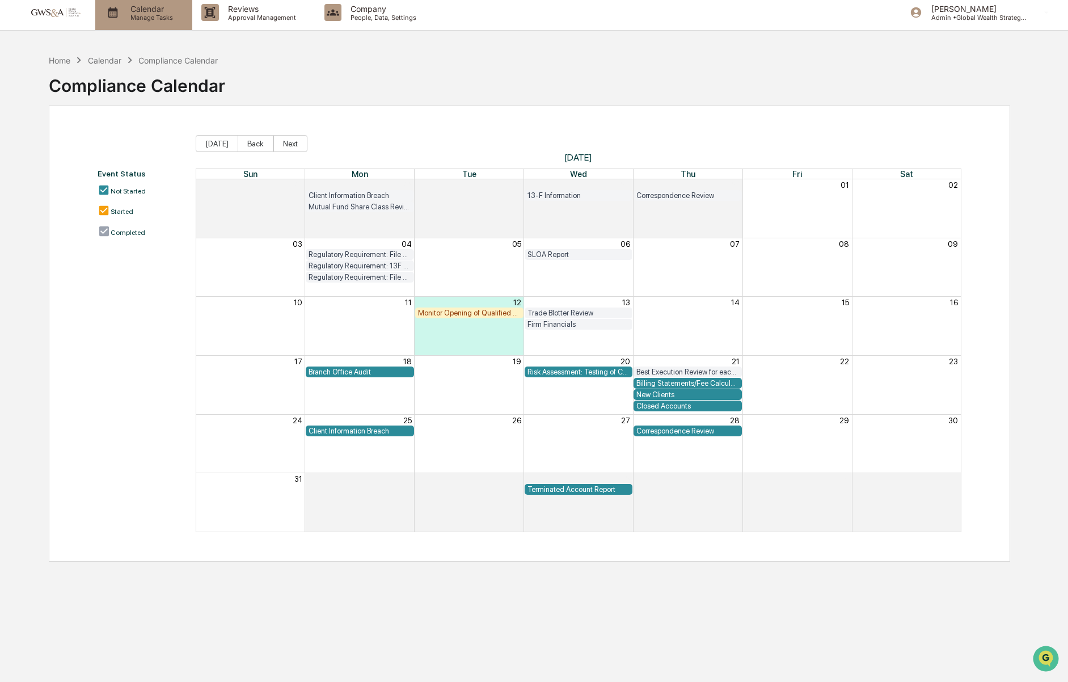
click at [137, 20] on p "Manage Tasks" at bounding box center [149, 18] width 57 height 8
click at [49, 12] on img at bounding box center [54, 12] width 54 height 11
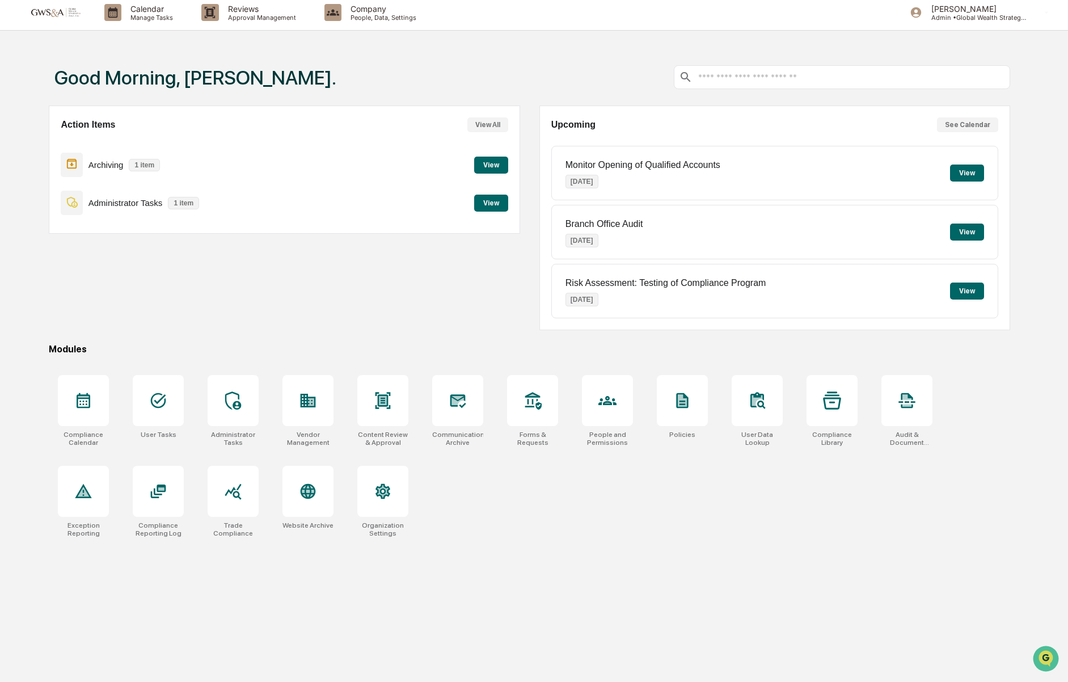
click at [486, 171] on button "View" at bounding box center [491, 165] width 34 height 17
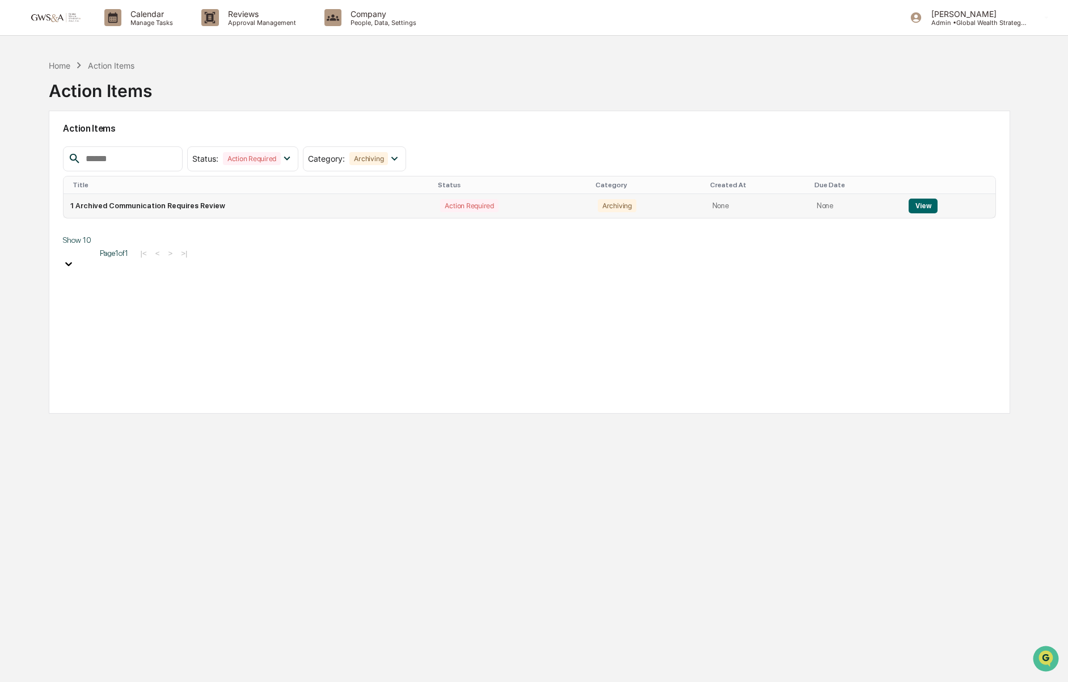
click at [922, 208] on button "View" at bounding box center [923, 206] width 29 height 15
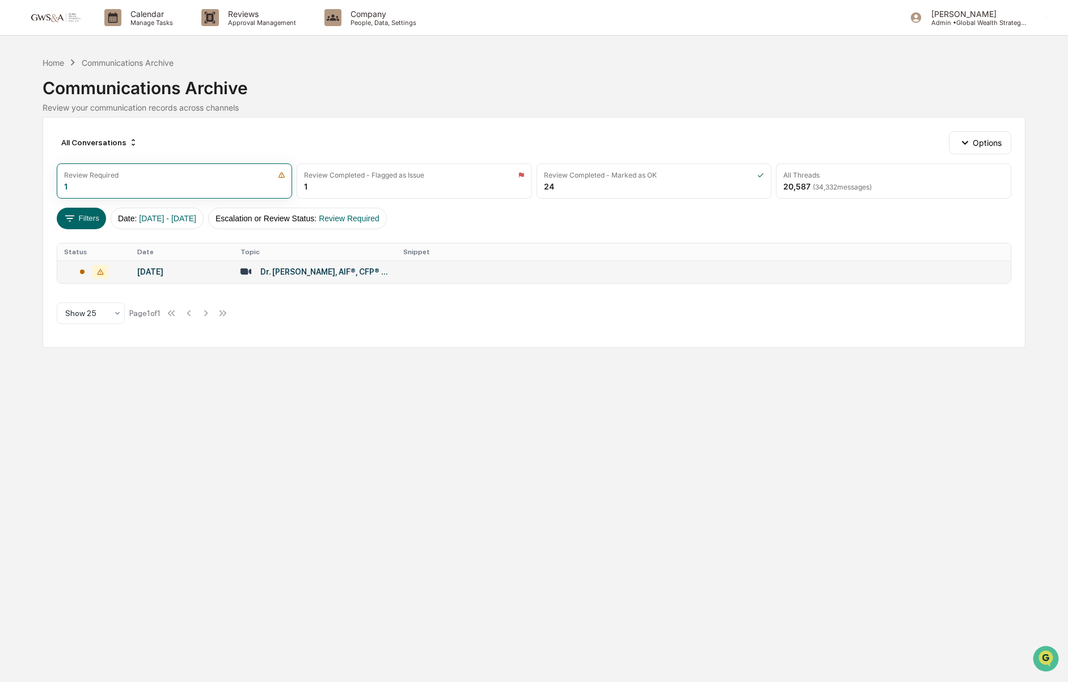
click at [337, 279] on td "Dr. [PERSON_NAME], AIF®, CFP® Candidate, 18508901878" at bounding box center [315, 271] width 163 height 23
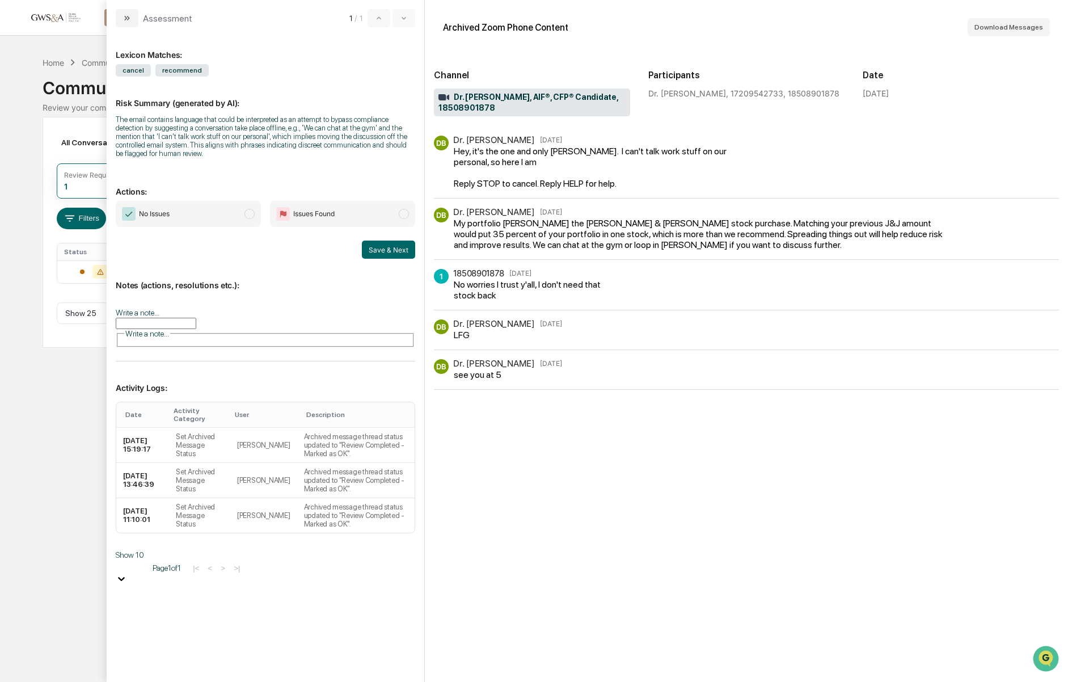
click at [197, 223] on span "No Issues" at bounding box center [188, 214] width 145 height 26
click at [374, 254] on button "Save & Next" at bounding box center [388, 250] width 53 height 18
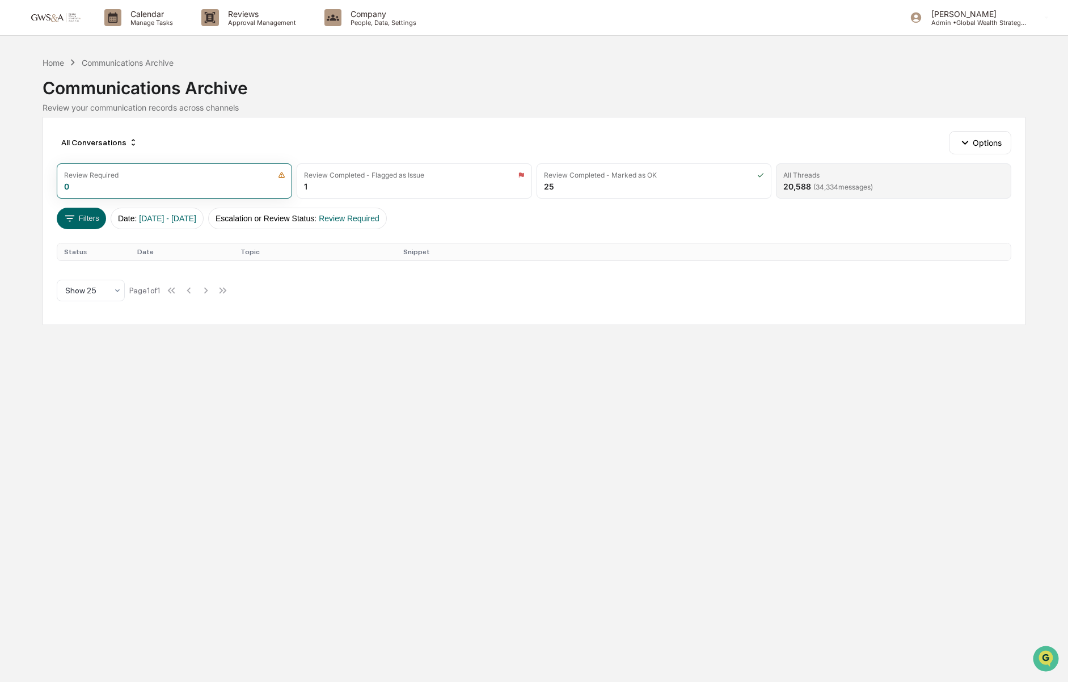
click at [843, 188] on span "( 34,334 messages)" at bounding box center [843, 187] width 60 height 9
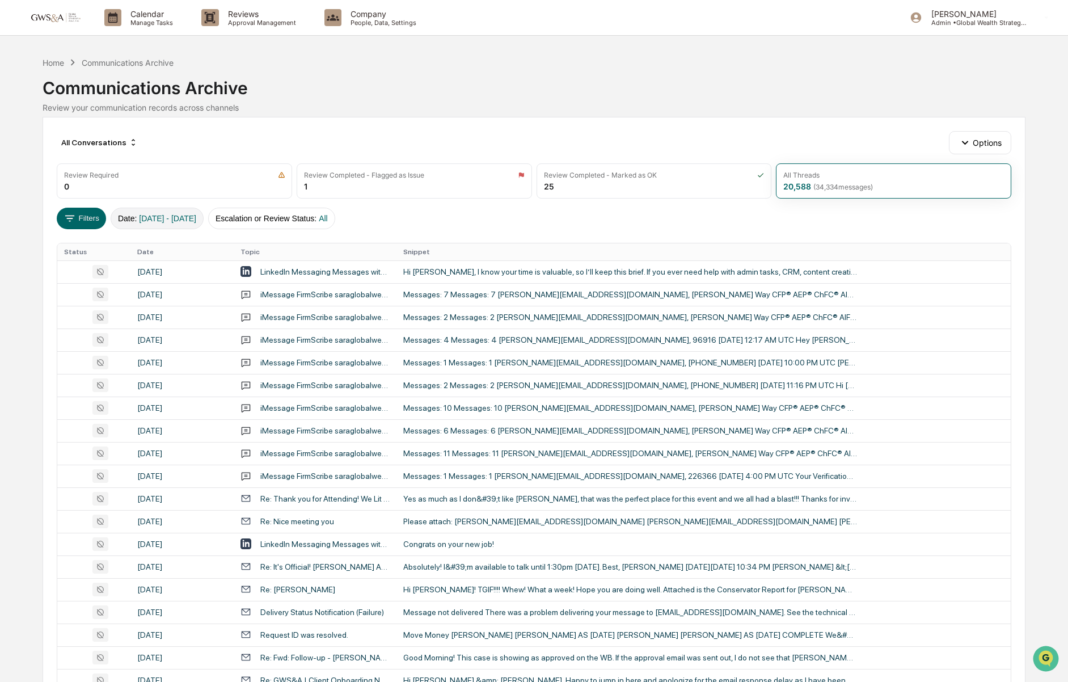
click at [153, 220] on span "[DATE] - [DATE]" at bounding box center [167, 218] width 57 height 9
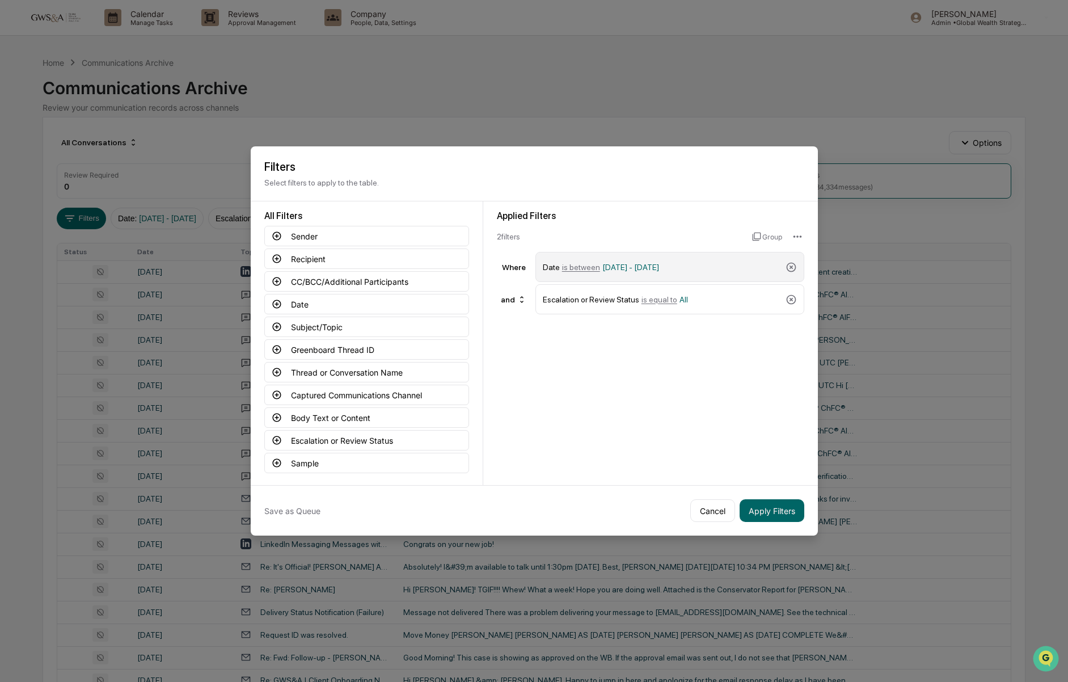
click at [642, 263] on span "[DATE] - [DATE]" at bounding box center [630, 267] width 57 height 9
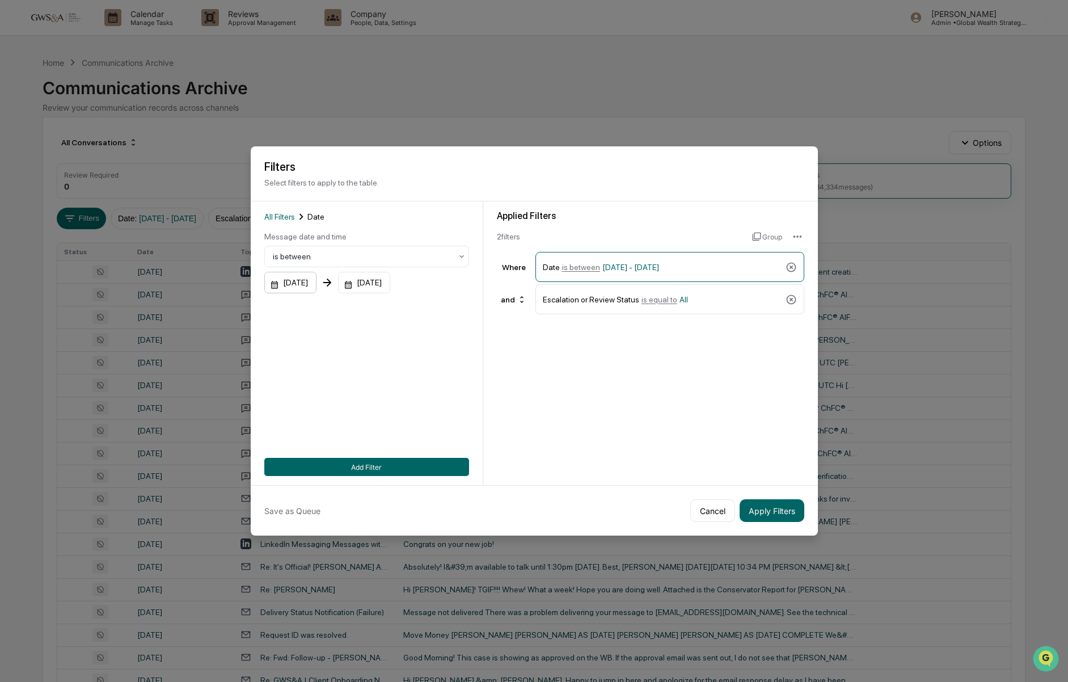
click at [313, 285] on div "[DATE]" at bounding box center [290, 283] width 52 height 22
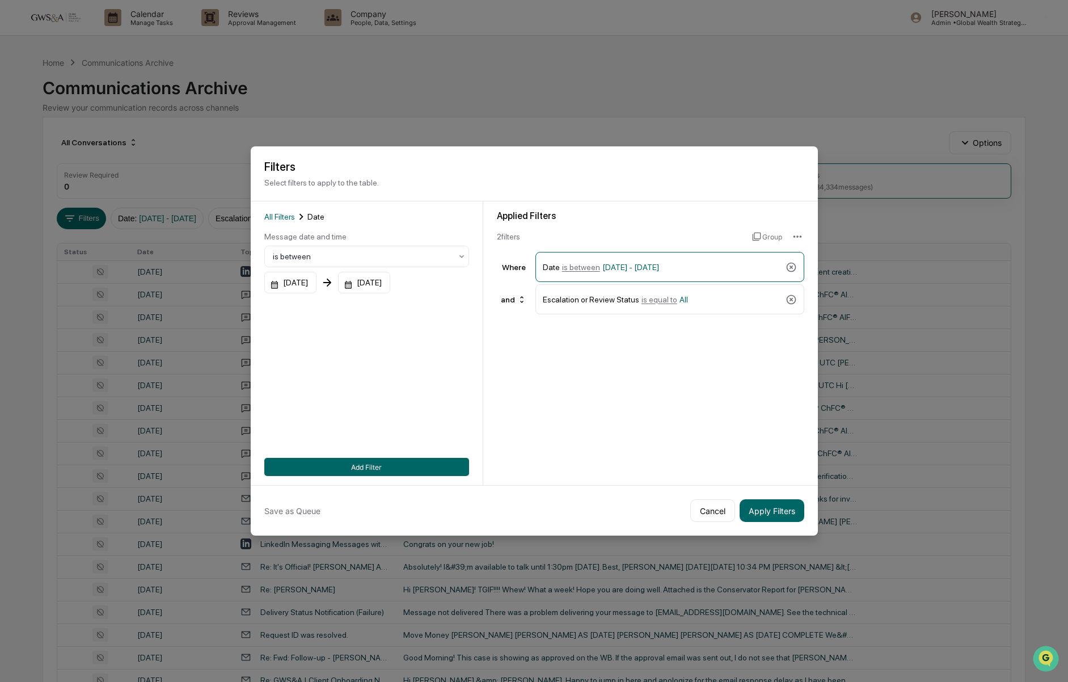
drag, startPoint x: 288, startPoint y: 400, endPoint x: 300, endPoint y: 402, distance: 12.1
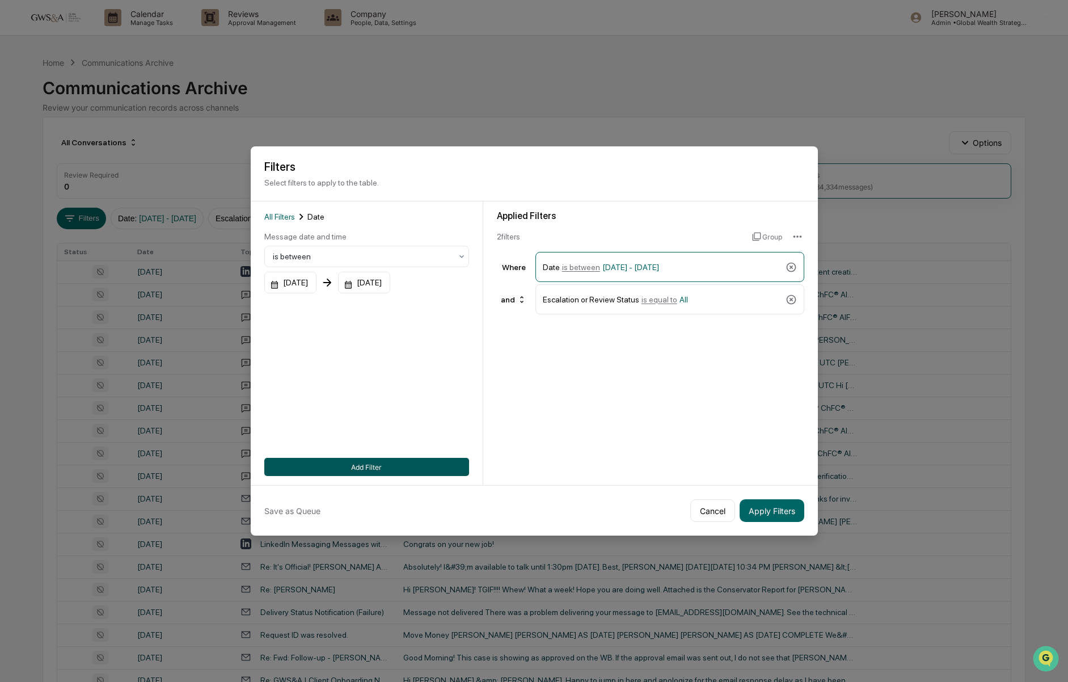
click at [436, 467] on button "Add Filter" at bounding box center [366, 467] width 205 height 18
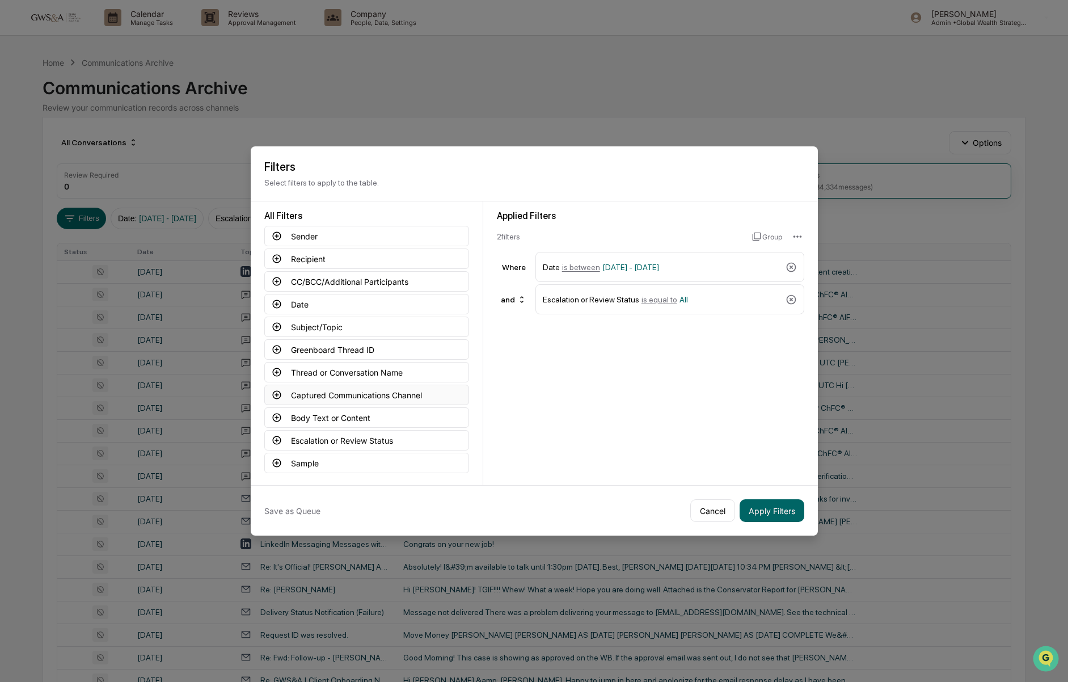
click at [340, 390] on button "Captured Communications Channel" at bounding box center [366, 395] width 205 height 20
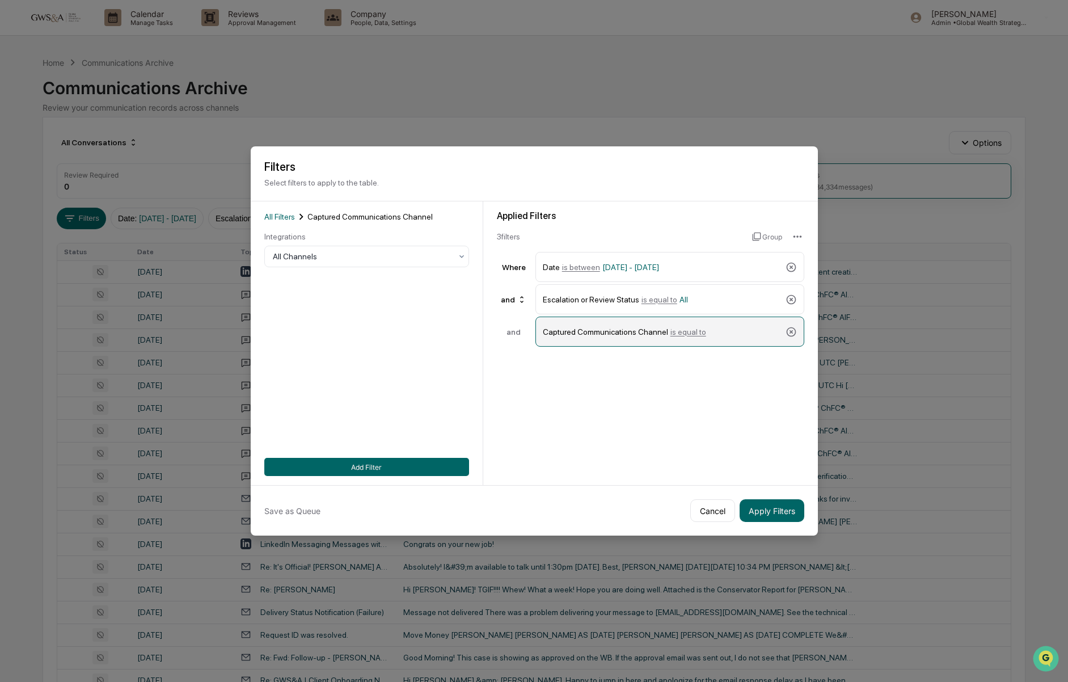
click at [627, 344] on div "Captured Communications Channel is equal to" at bounding box center [669, 332] width 269 height 30
click at [702, 336] on div "Captured Communications Channel is equal to" at bounding box center [662, 332] width 238 height 20
click at [699, 334] on span "is equal to" at bounding box center [688, 331] width 36 height 9
click at [697, 331] on span "is equal to" at bounding box center [688, 331] width 36 height 9
drag, startPoint x: 604, startPoint y: 329, endPoint x: 331, endPoint y: 272, distance: 278.7
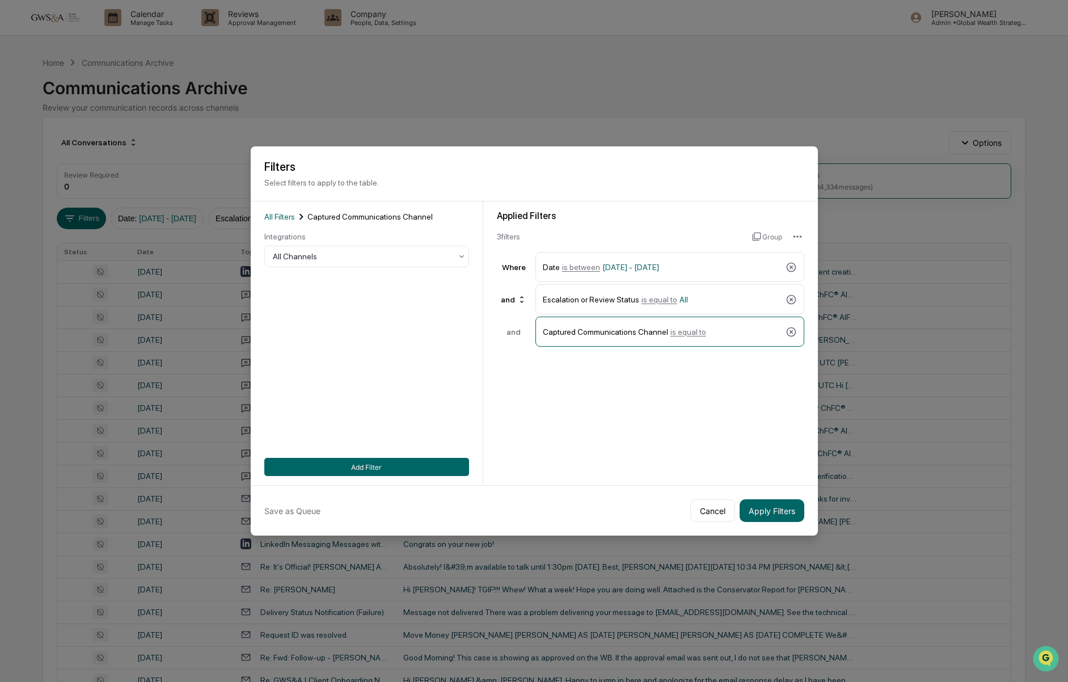
click at [602, 329] on div "Captured Communications Channel is equal to" at bounding box center [662, 332] width 238 height 20
click at [275, 232] on div "Integrations" at bounding box center [366, 236] width 205 height 9
click at [292, 259] on div at bounding box center [362, 256] width 179 height 11
click at [385, 473] on button "Add Filter" at bounding box center [366, 467] width 205 height 18
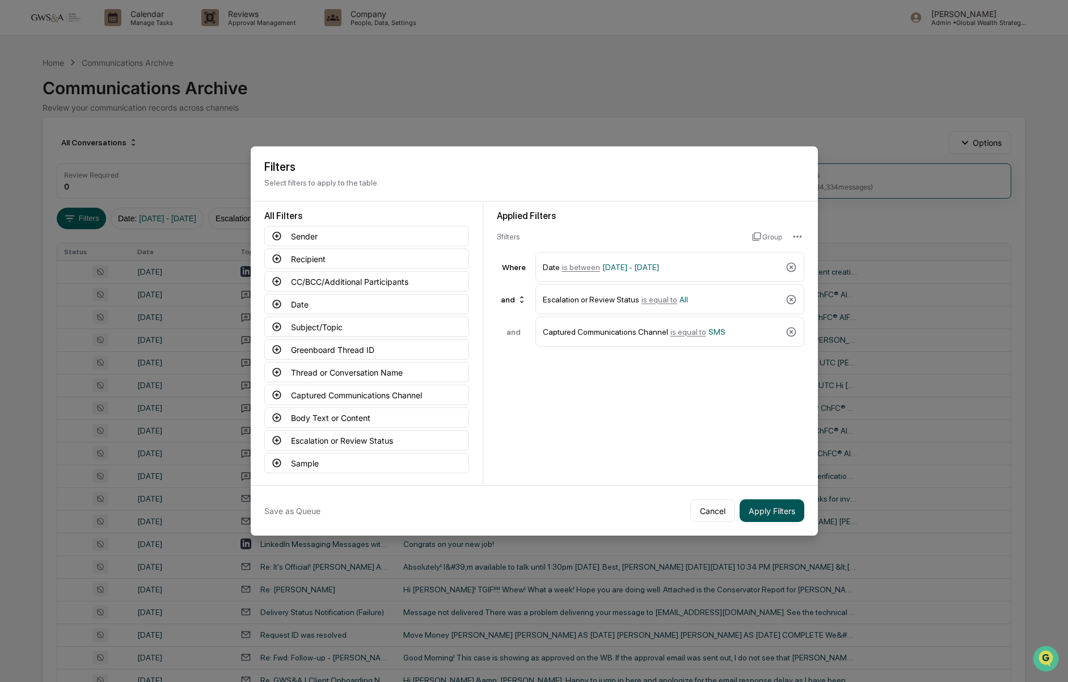
click at [767, 513] on button "Apply Filters" at bounding box center [772, 510] width 65 height 23
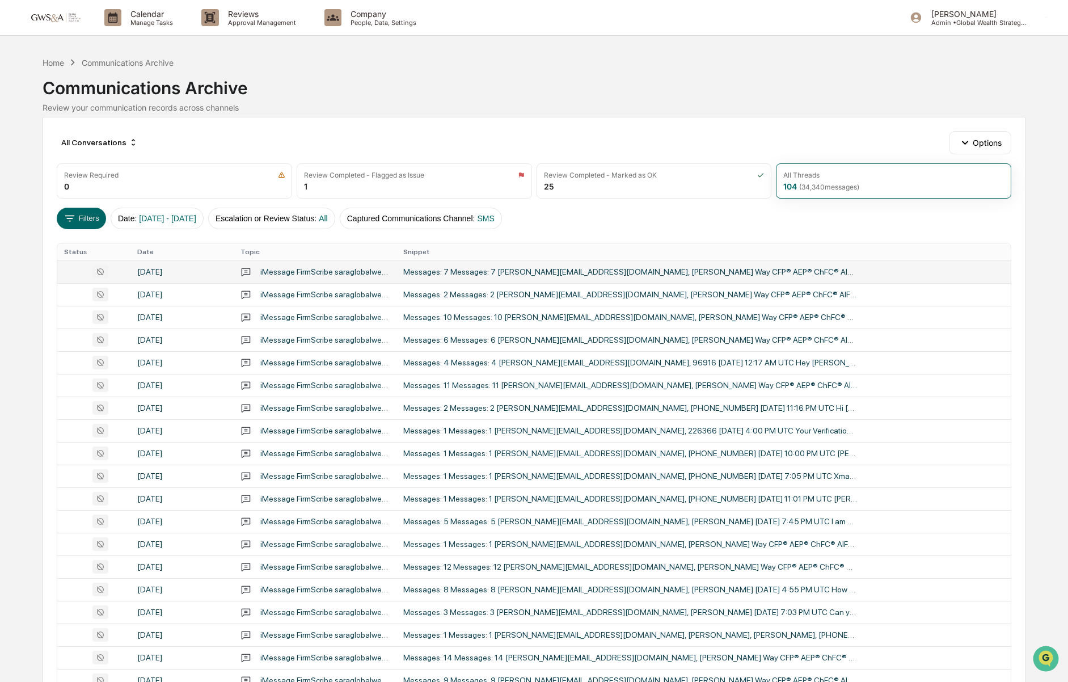
click at [533, 267] on div "Messages: 7 Messages: 7 [PERSON_NAME][EMAIL_ADDRESS][DOMAIN_NAME], [PERSON_NAME…" at bounding box center [630, 271] width 454 height 9
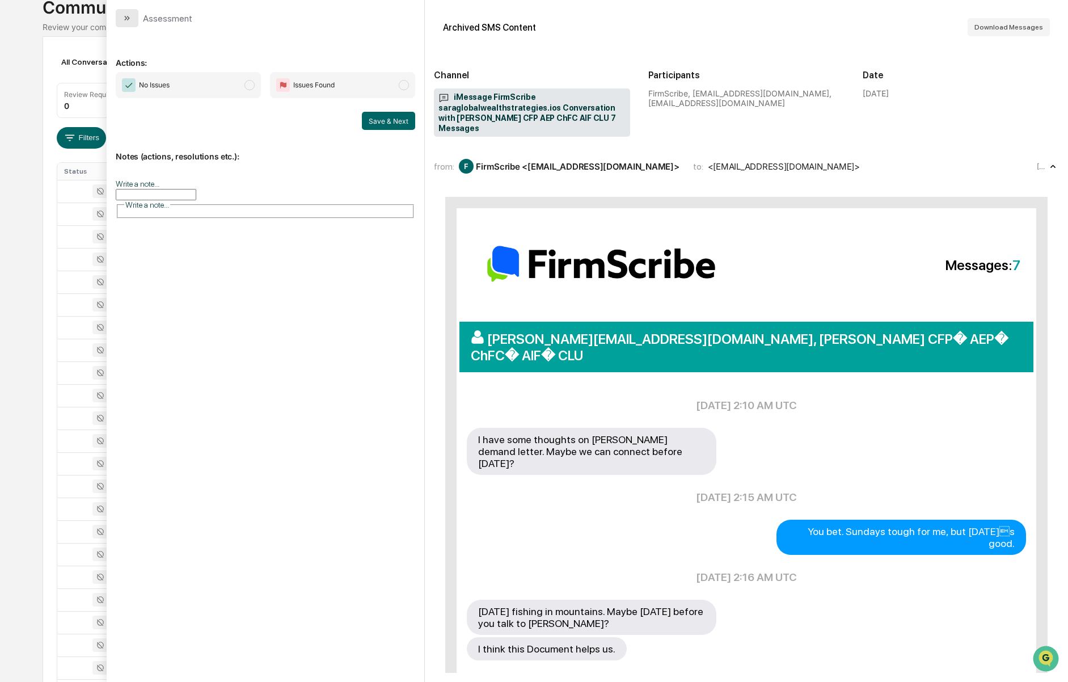
click at [129, 19] on icon "modal" at bounding box center [128, 18] width 3 height 5
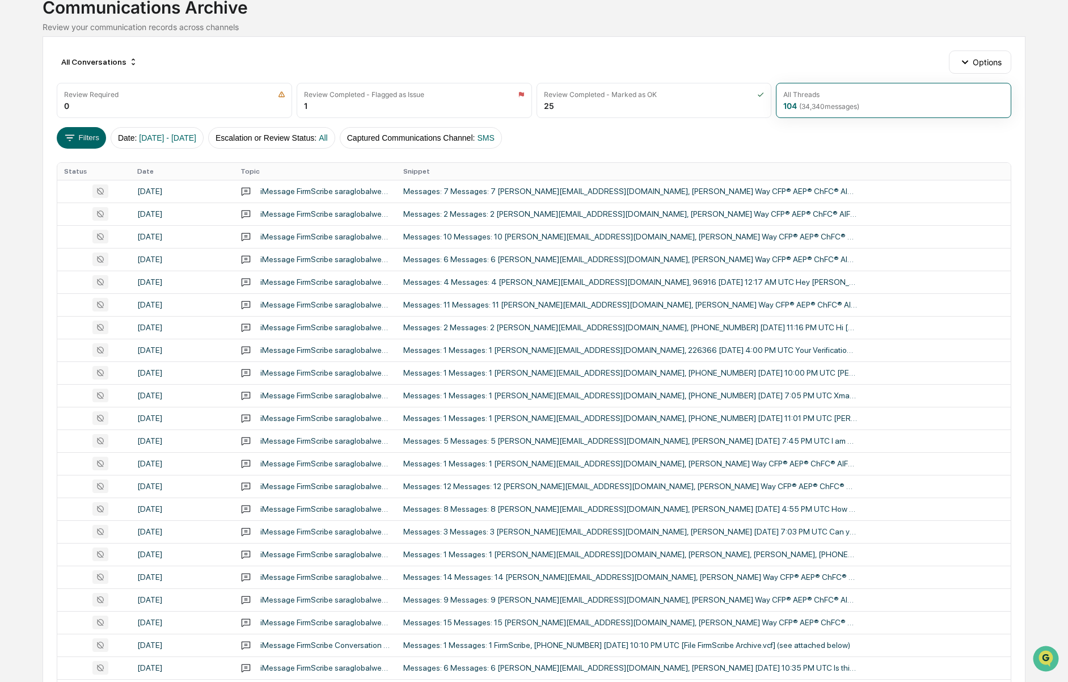
scroll to position [80, 0]
click at [560, 220] on td "Messages: 2 Messages: 2 [PERSON_NAME][EMAIL_ADDRESS][DOMAIN_NAME], [PERSON_NAME…" at bounding box center [703, 214] width 614 height 23
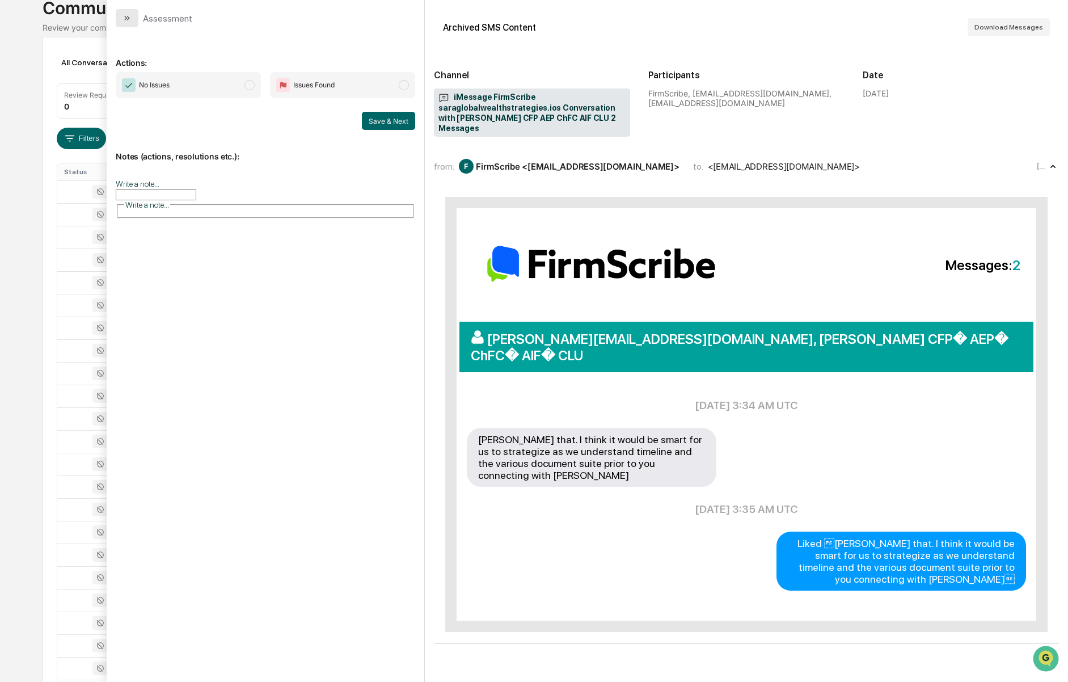
click at [121, 23] on button "modal" at bounding box center [127, 18] width 23 height 18
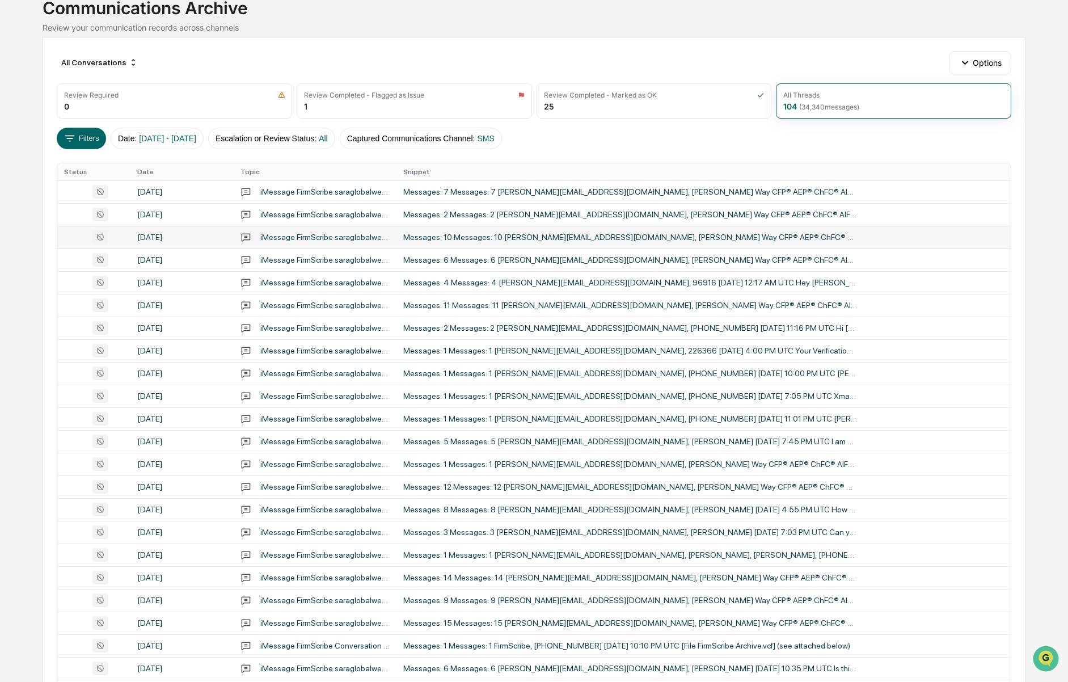
click at [567, 248] on td "Messages: 10 Messages: 10 [PERSON_NAME][EMAIL_ADDRESS][DOMAIN_NAME], [PERSON_NA…" at bounding box center [703, 237] width 614 height 23
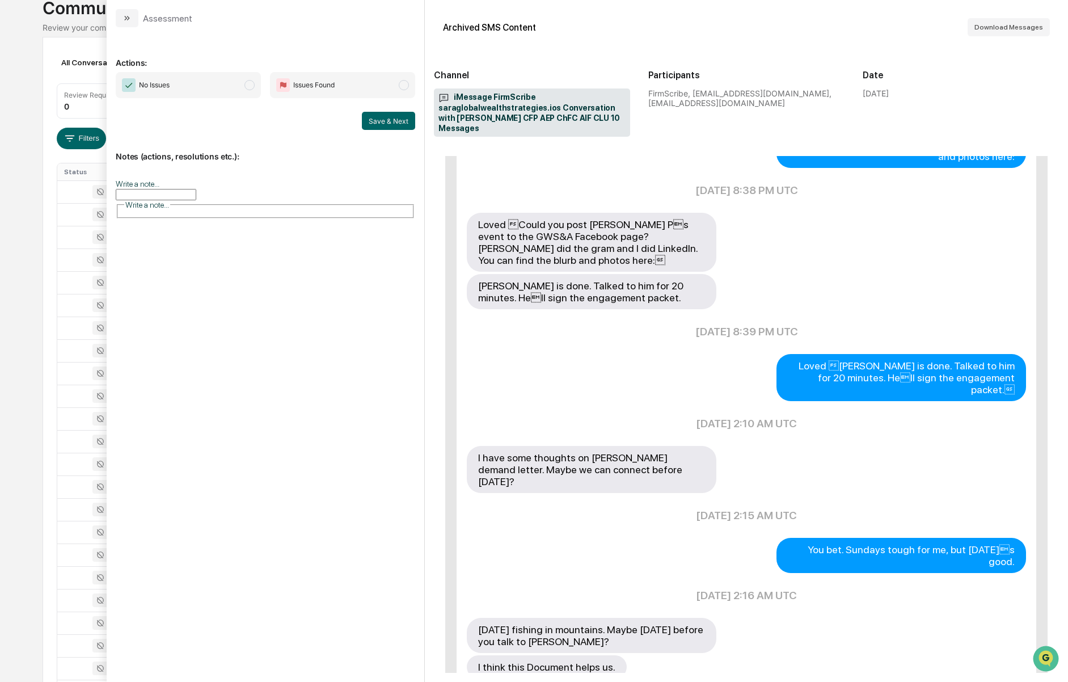
scroll to position [369, 0]
click at [127, 19] on icon "modal" at bounding box center [127, 18] width 9 height 9
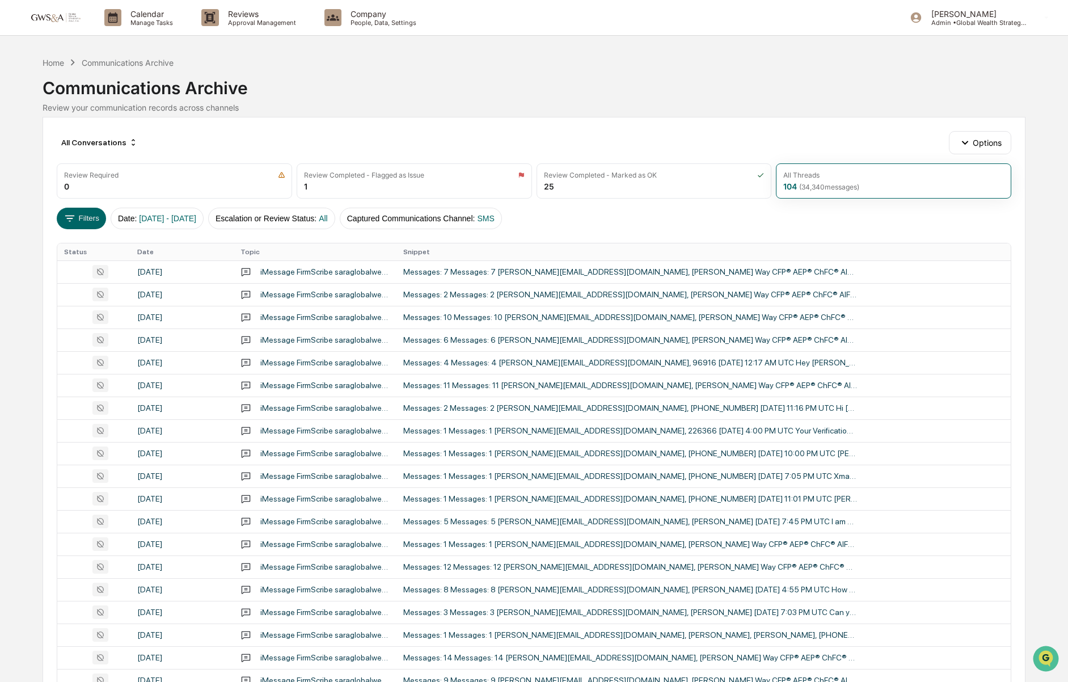
click at [56, 16] on img at bounding box center [54, 17] width 54 height 11
